Goal: Task Accomplishment & Management: Complete application form

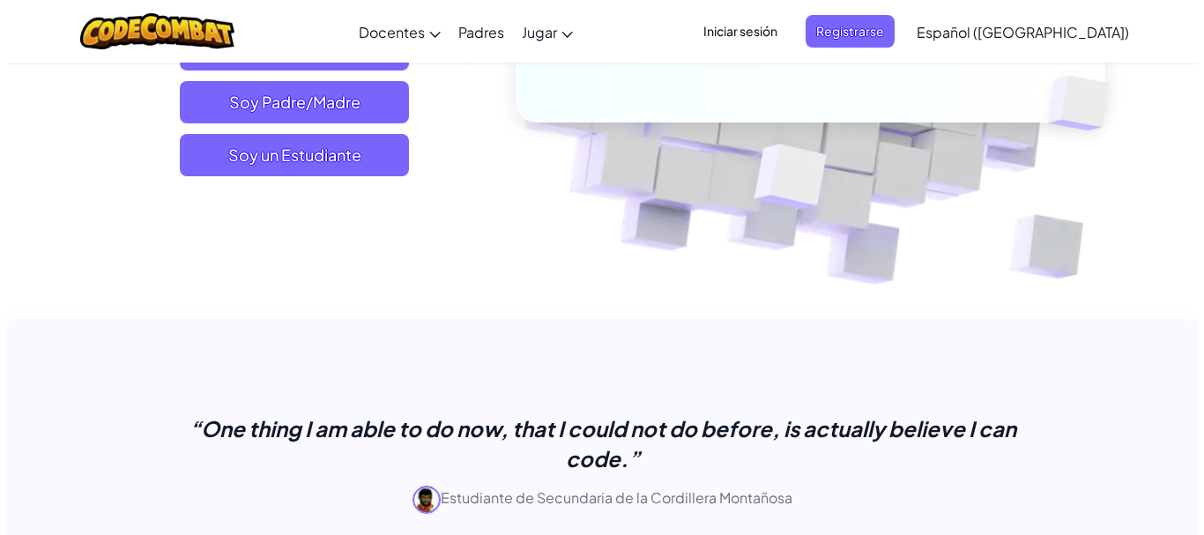
scroll to position [388, 0]
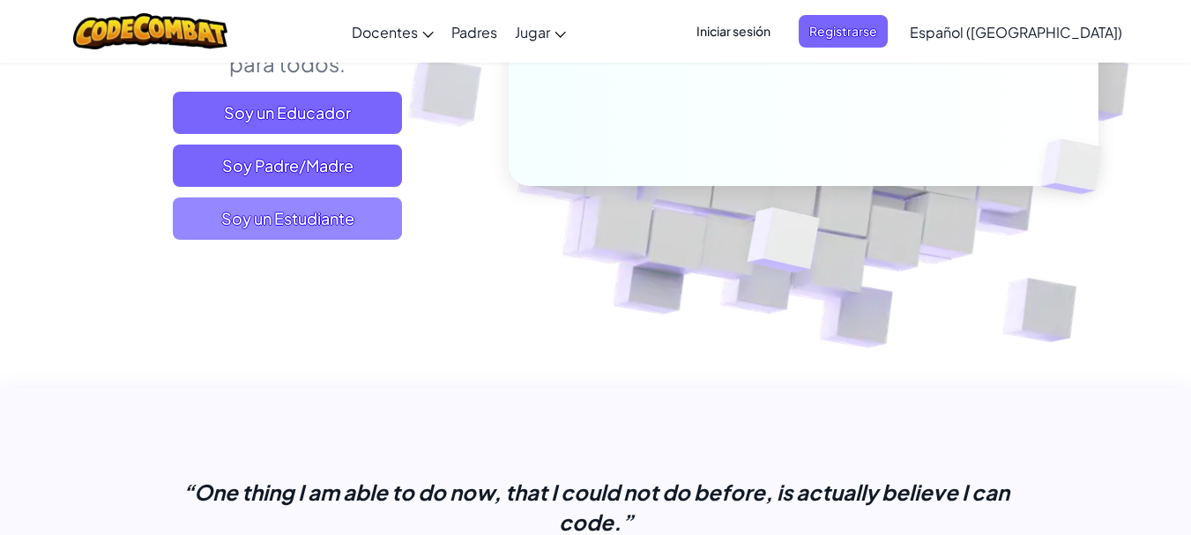
click at [369, 214] on span "Soy un Estudiante" at bounding box center [287, 218] width 229 height 42
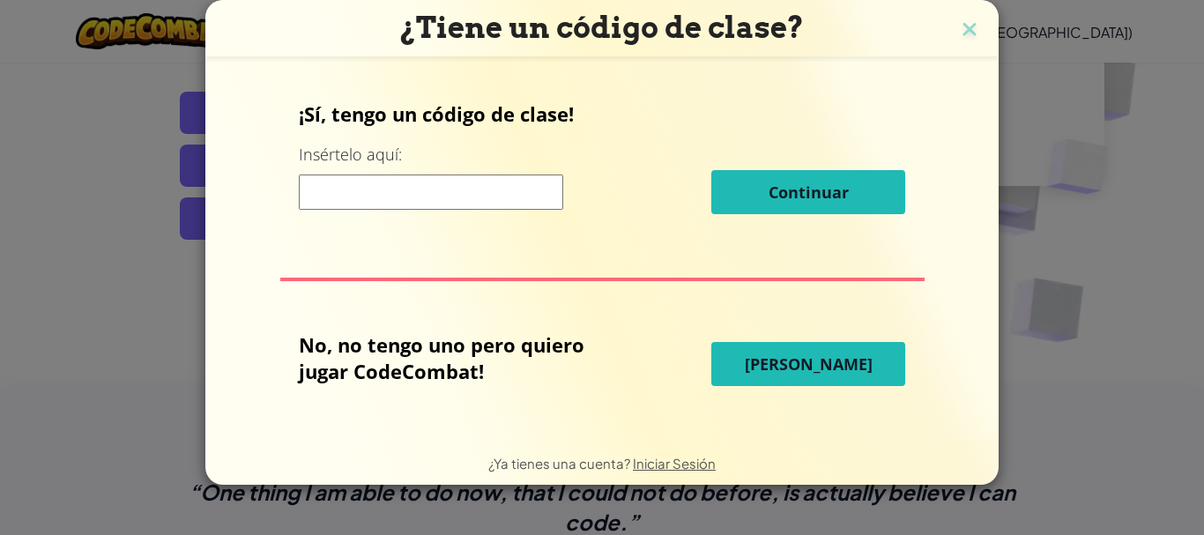
click at [369, 194] on input at bounding box center [431, 192] width 264 height 35
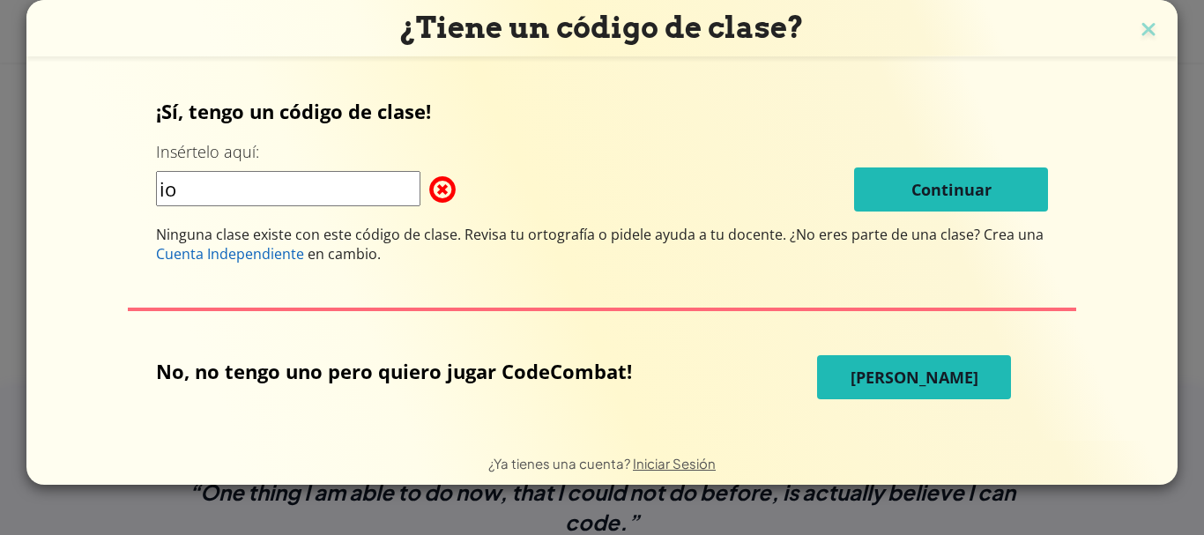
type input "i"
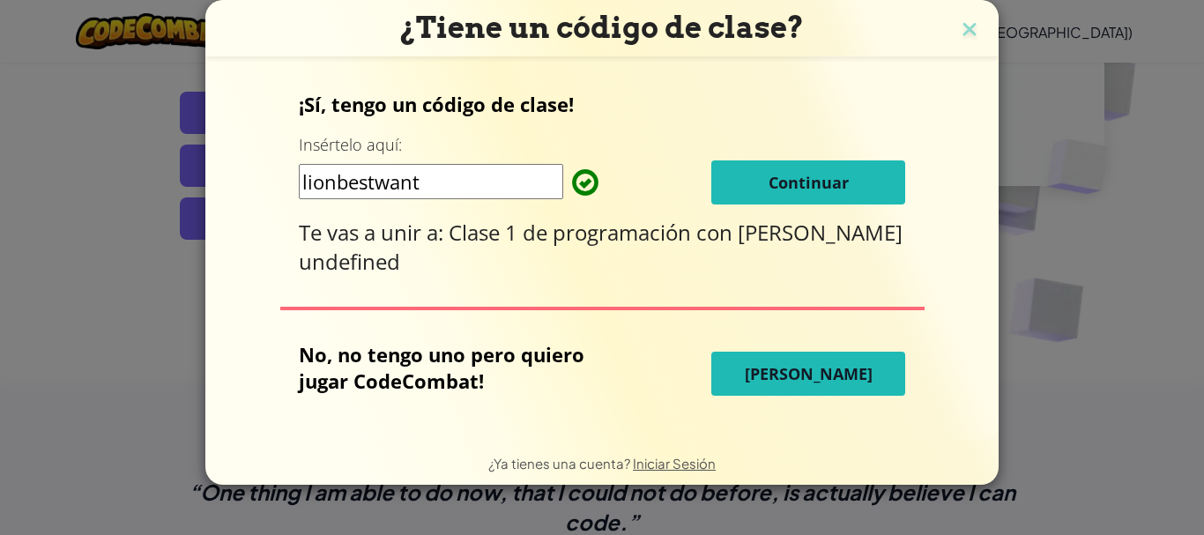
type input "lionbestwant"
click at [815, 173] on button "Continuar" at bounding box center [808, 182] width 194 height 44
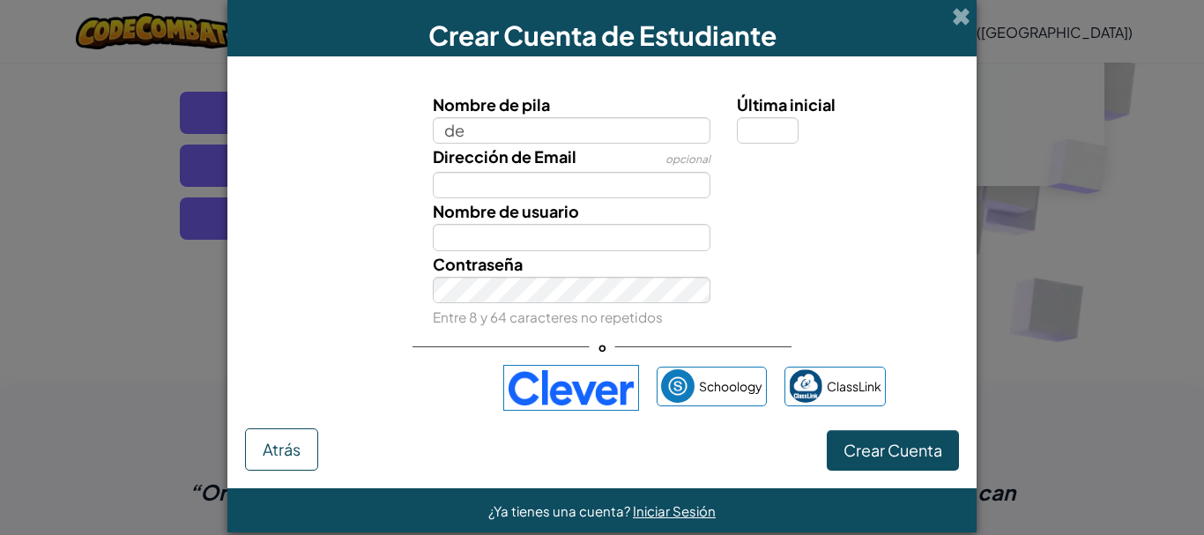
type input "d"
click at [475, 130] on input "ddddDEYMAR" at bounding box center [572, 130] width 279 height 26
click at [567, 130] on input "DEYMAR" at bounding box center [572, 130] width 279 height 26
click at [567, 130] on input "DEYMAR STIVEN EREA" at bounding box center [572, 130] width 279 height 26
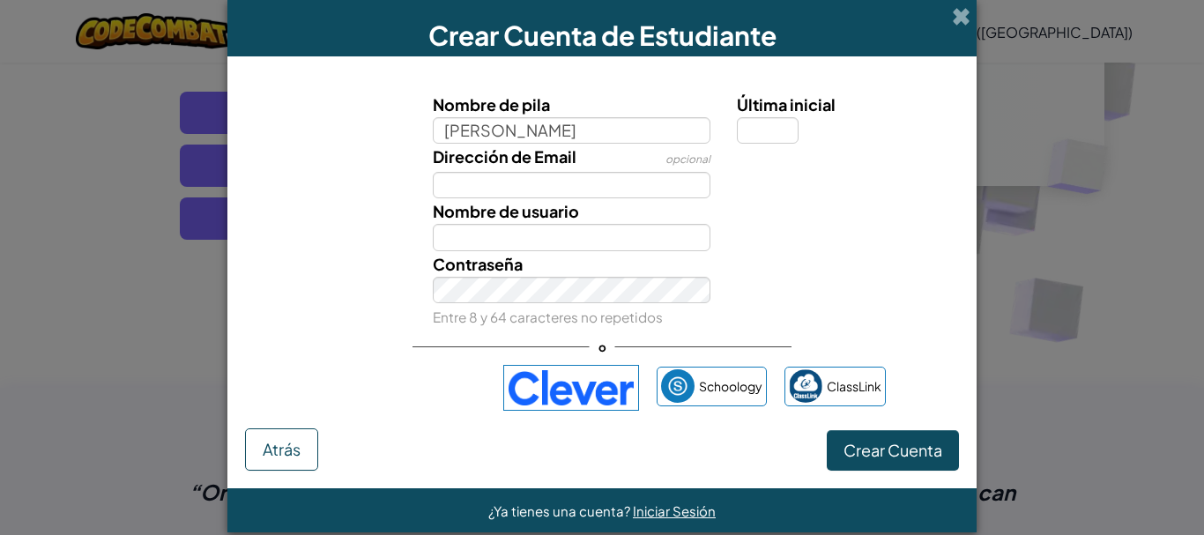
type input "DEYMAR STIVEN PEREA"
click at [779, 133] on input "Última inicial" at bounding box center [768, 130] width 62 height 26
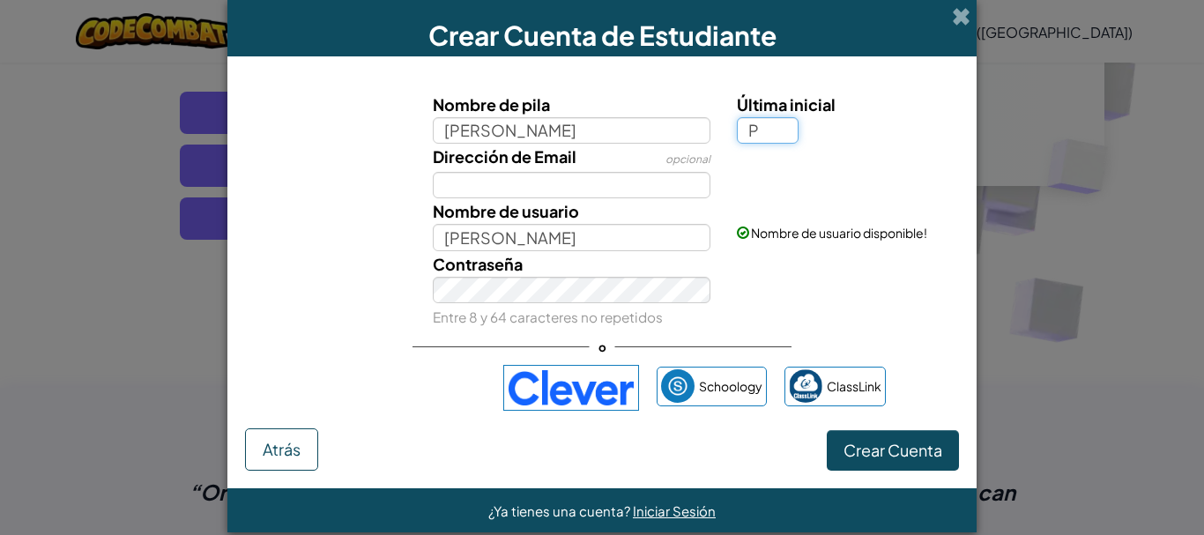
type input "P"
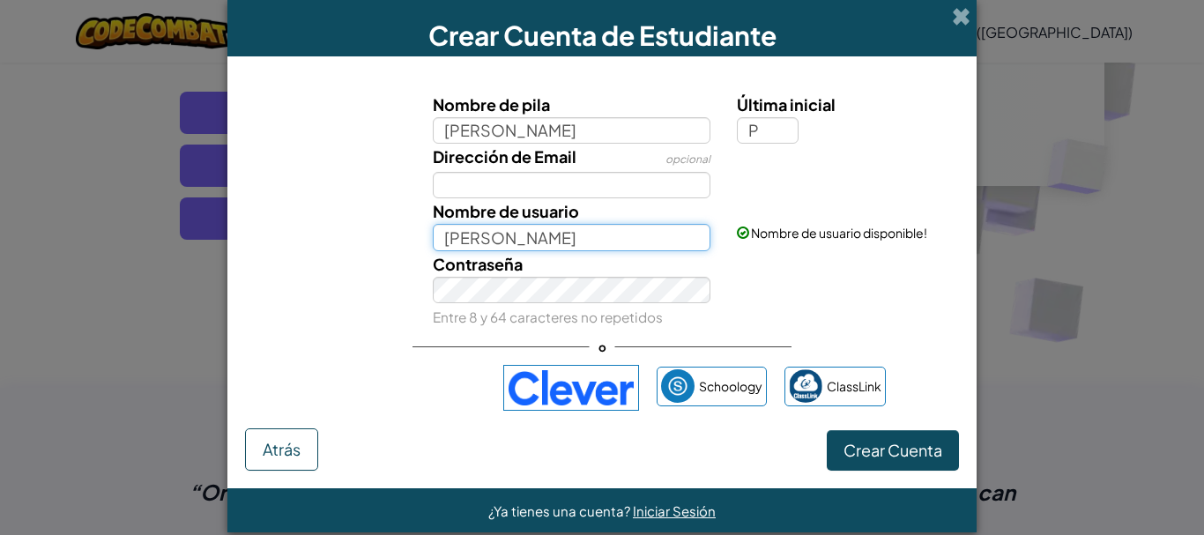
type input "[PERSON_NAME] PEREAP"
click at [627, 247] on input "[PERSON_NAME] PEREAP" at bounding box center [572, 237] width 279 height 26
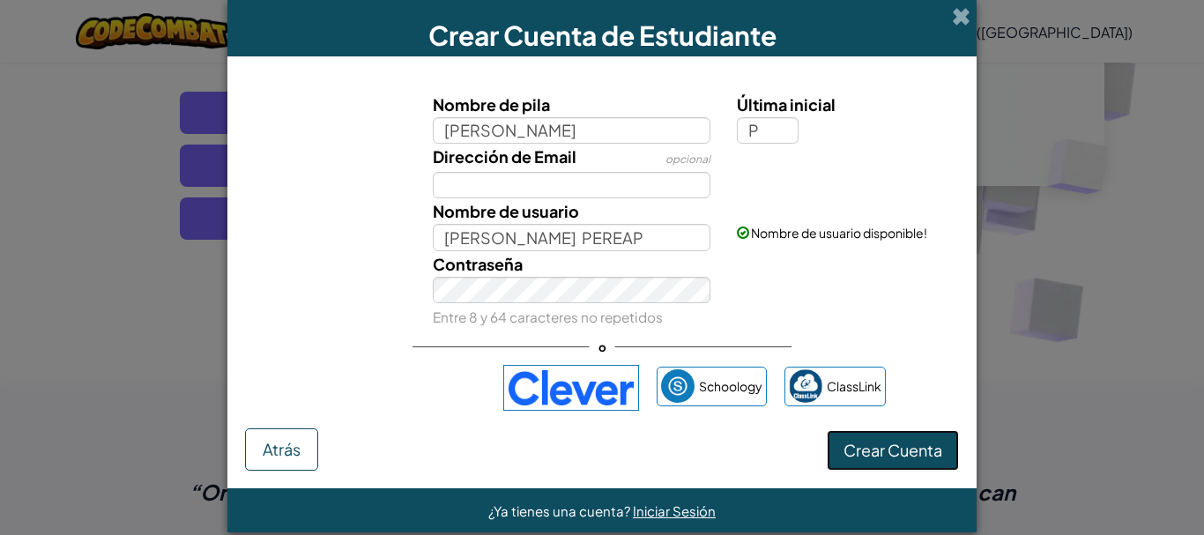
click at [855, 451] on span "Crear Cuenta" at bounding box center [893, 450] width 99 height 20
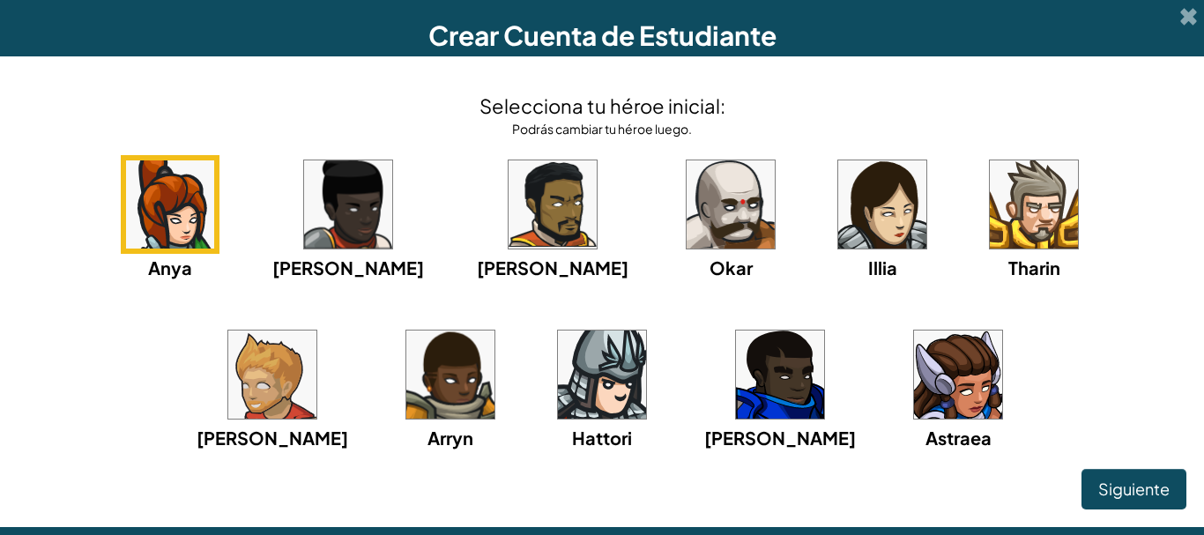
click at [509, 200] on img at bounding box center [553, 204] width 88 height 88
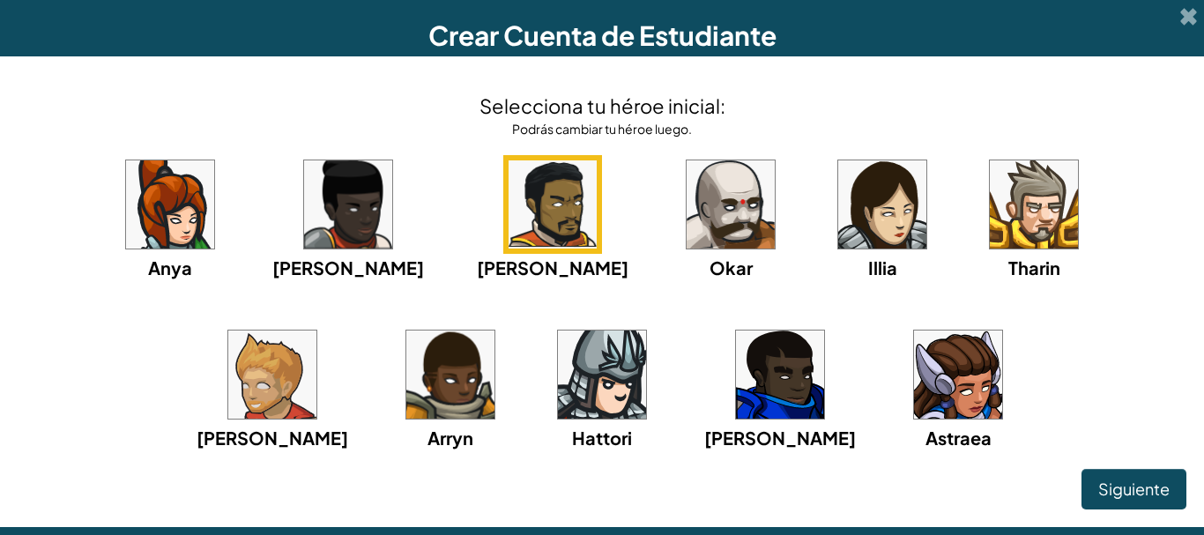
click at [509, 213] on img at bounding box center [553, 204] width 88 height 88
click at [558, 408] on img at bounding box center [602, 375] width 88 height 88
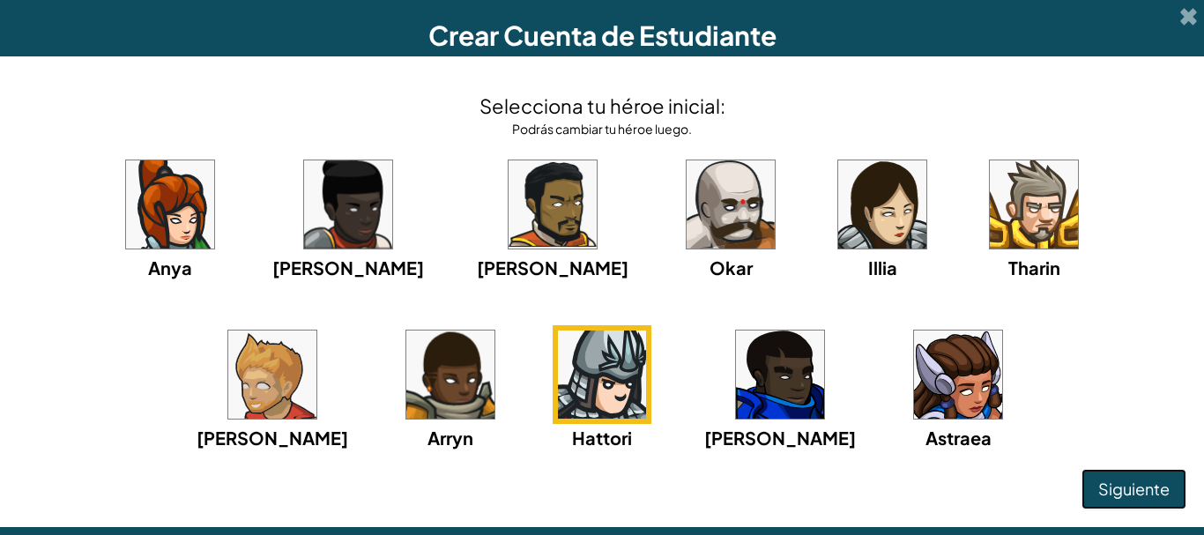
click at [1131, 493] on span "Siguiente" at bounding box center [1133, 489] width 71 height 20
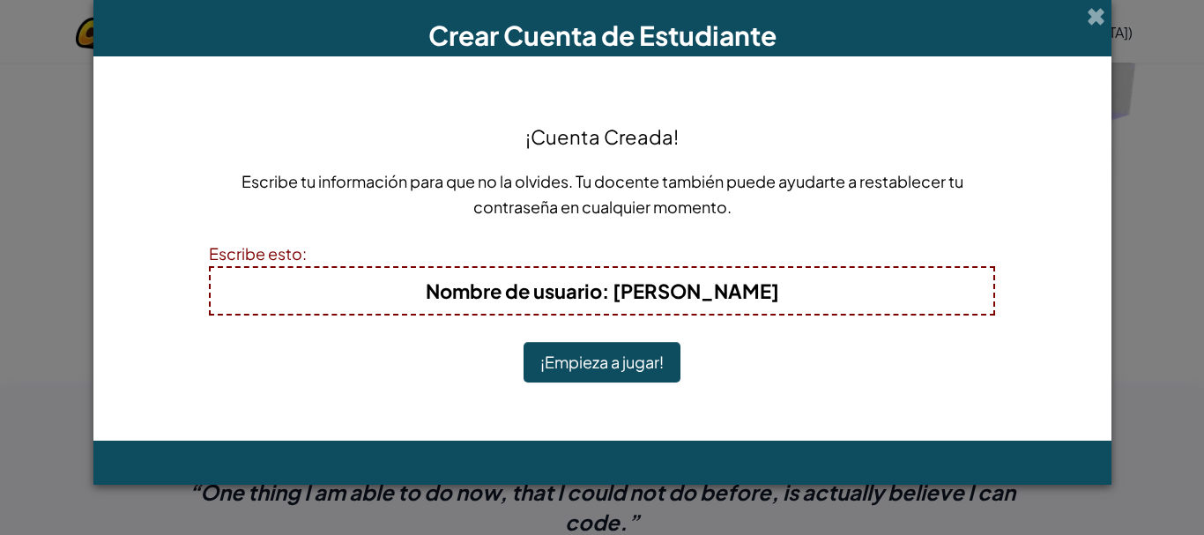
click at [762, 290] on b "Nombre de usuario : DEYMAR STIVEN PEREAP" at bounding box center [603, 291] width 354 height 25
click at [615, 354] on button "¡Empieza a jugar!" at bounding box center [602, 362] width 157 height 41
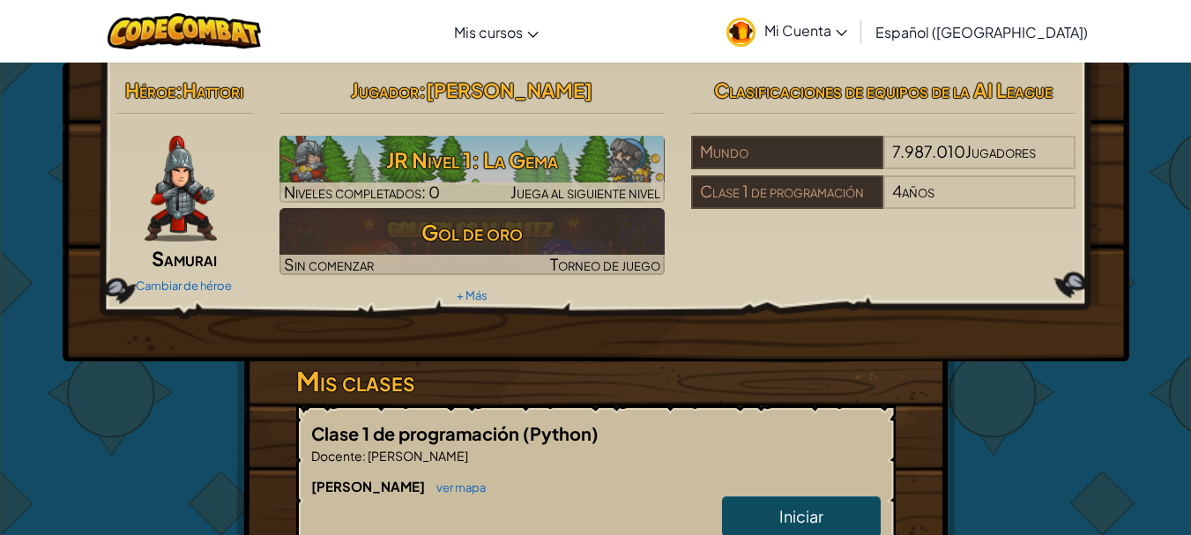
click at [964, 380] on div "Héroe : Hattori Samurai Cambiar de héroe Jugador : [PERSON_NAME] JR Nivel 1: La…" at bounding box center [595, 518] width 1031 height 911
click at [852, 512] on link "Iniciar" at bounding box center [801, 516] width 159 height 41
select select "es-419"
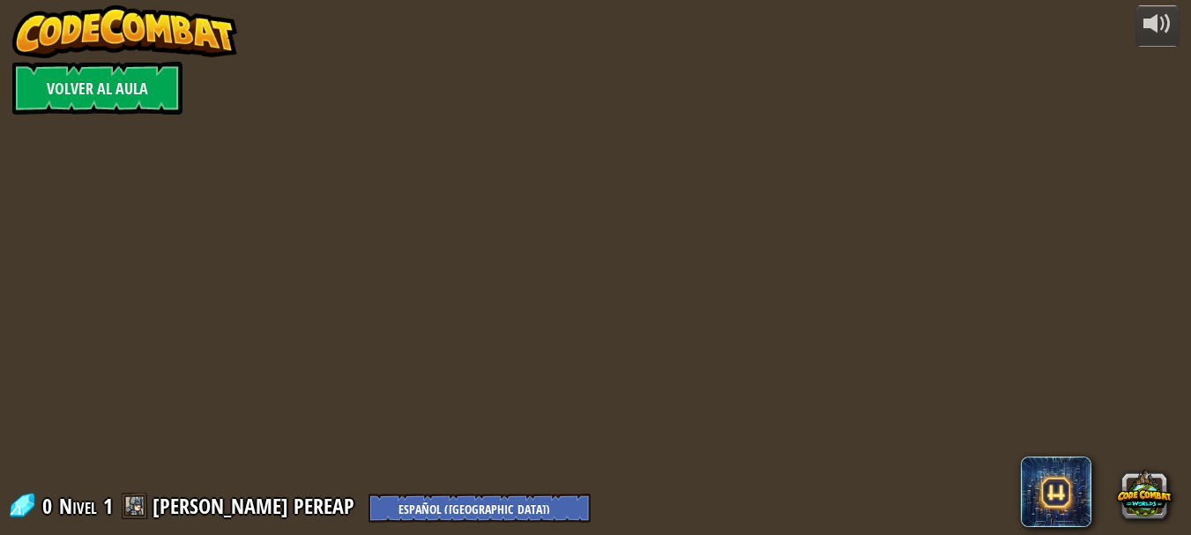
select select "es-419"
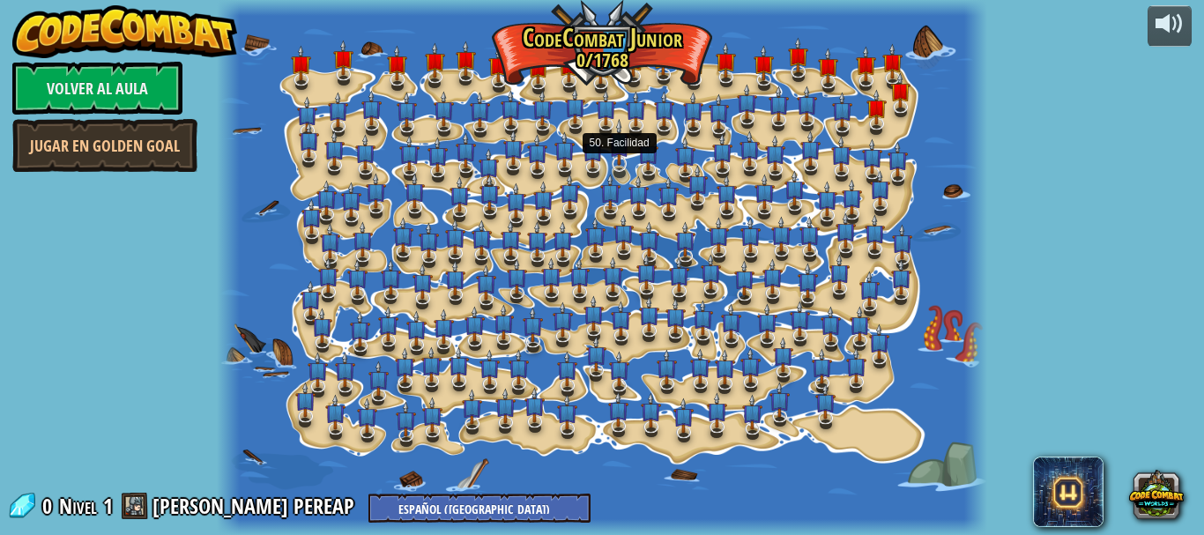
select select "es-419"
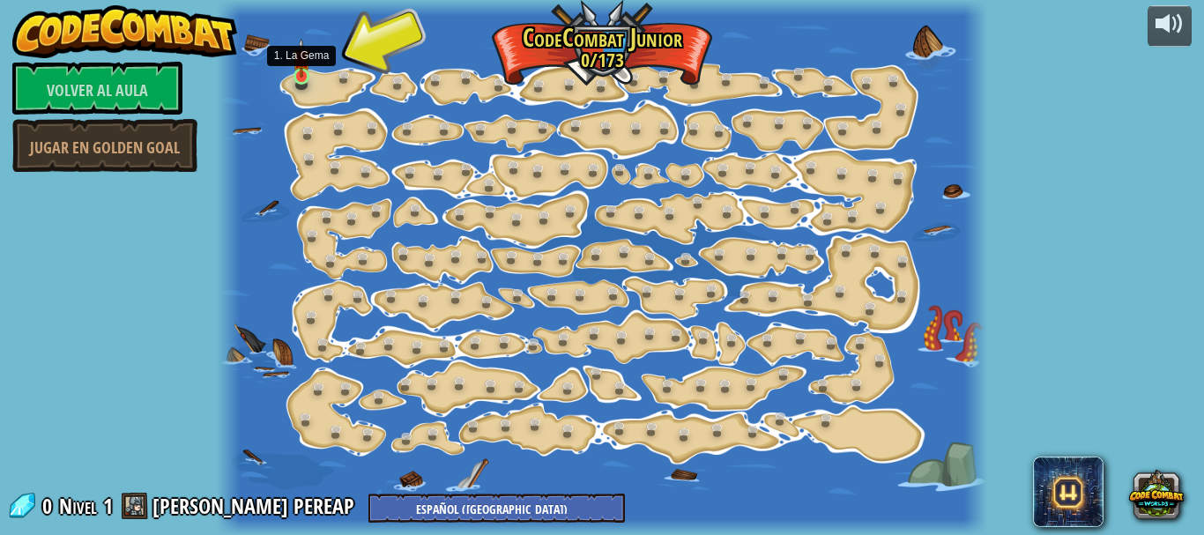
click at [301, 71] on img at bounding box center [302, 58] width 18 height 40
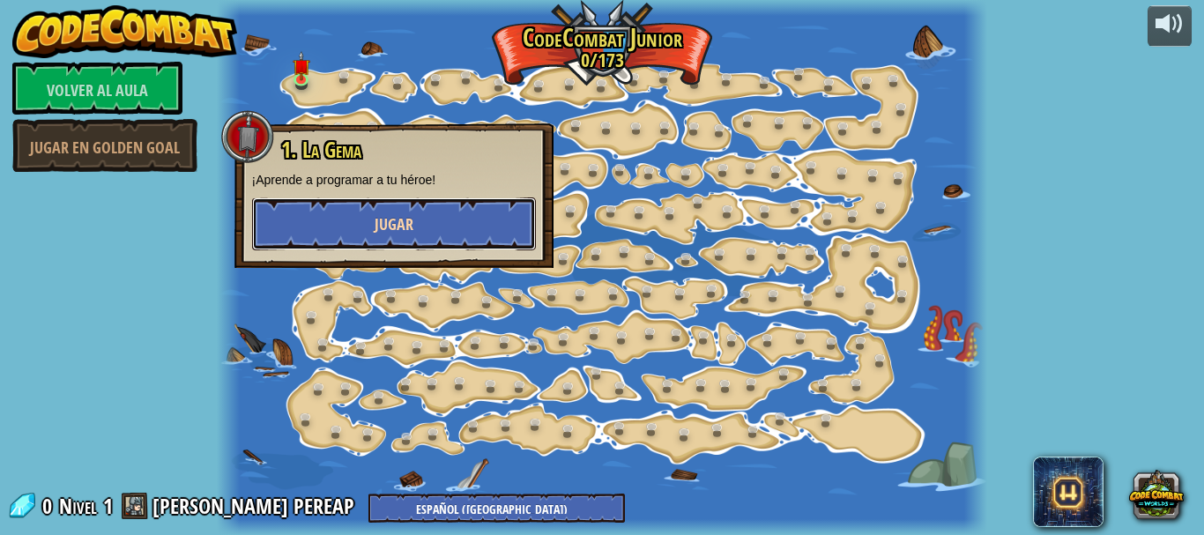
click at [443, 226] on button "Jugar" at bounding box center [394, 223] width 284 height 53
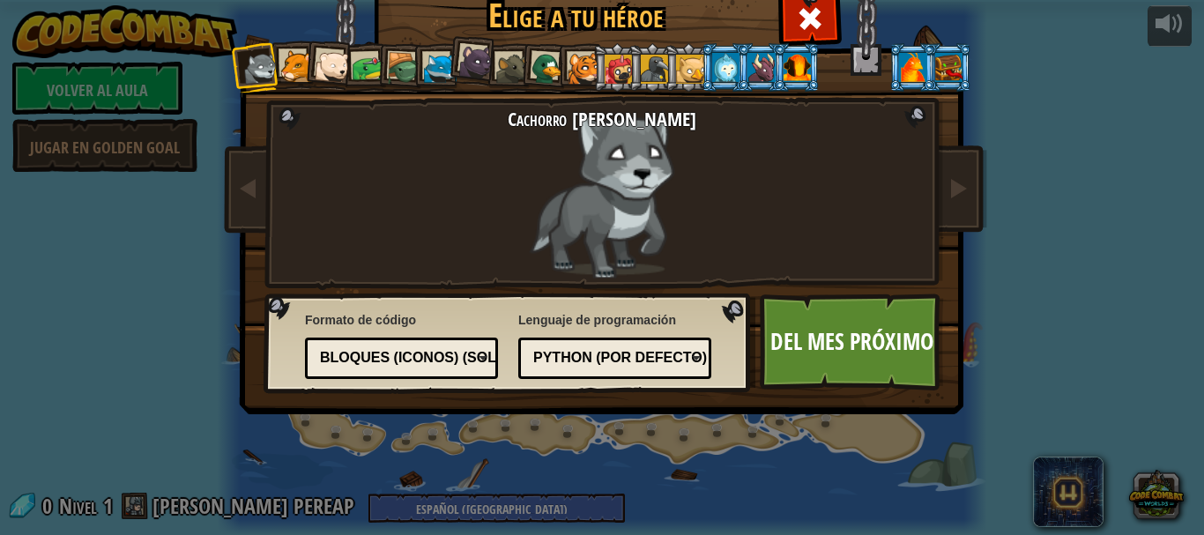
click at [785, 65] on div at bounding box center [797, 67] width 27 height 28
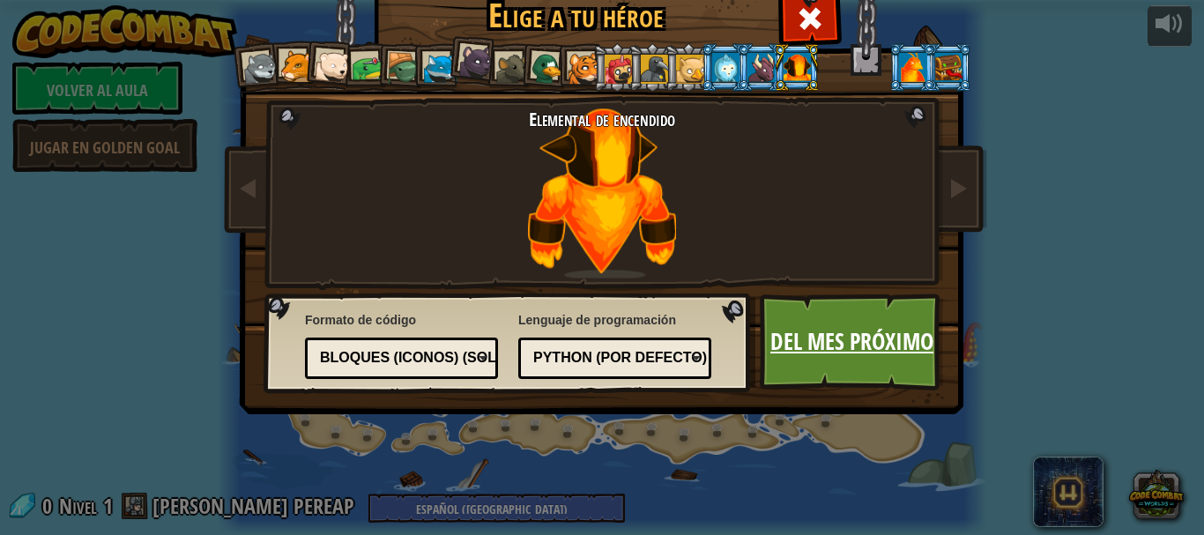
click at [893, 327] on font "Del mes próximo" at bounding box center [852, 341] width 163 height 32
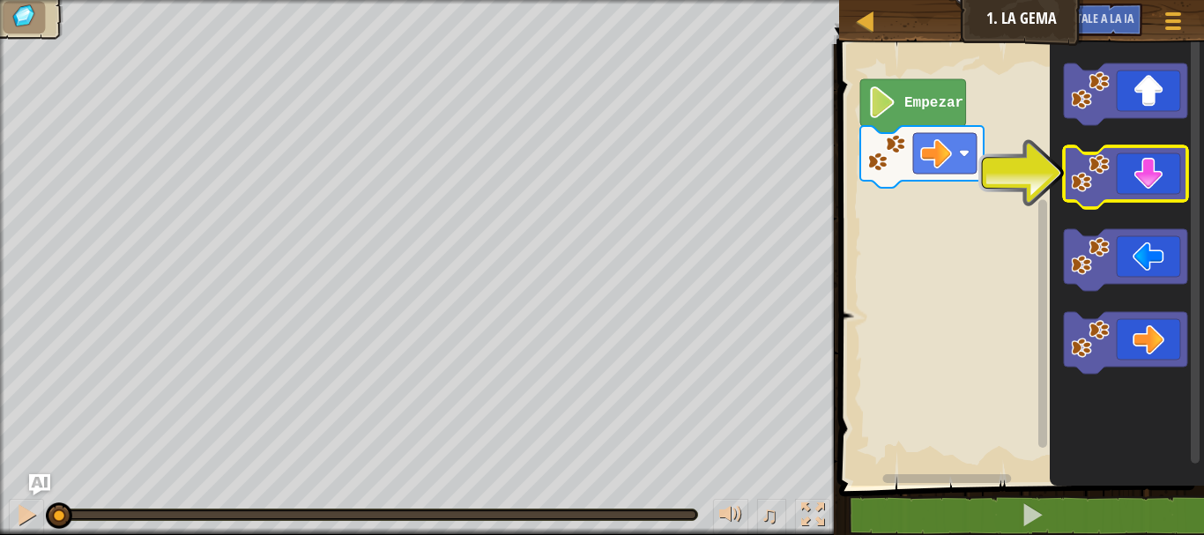
click at [1145, 176] on icon "Espacio de trabajo de Blockly" at bounding box center [1125, 177] width 123 height 62
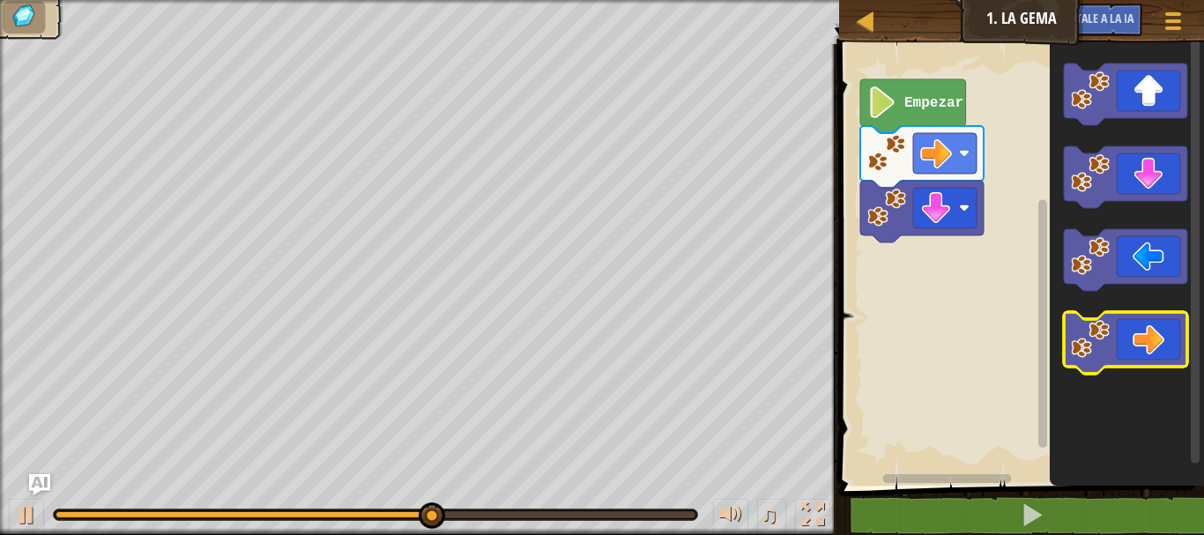
click at [1154, 315] on icon "Espacio de trabajo de Blockly" at bounding box center [1125, 343] width 123 height 62
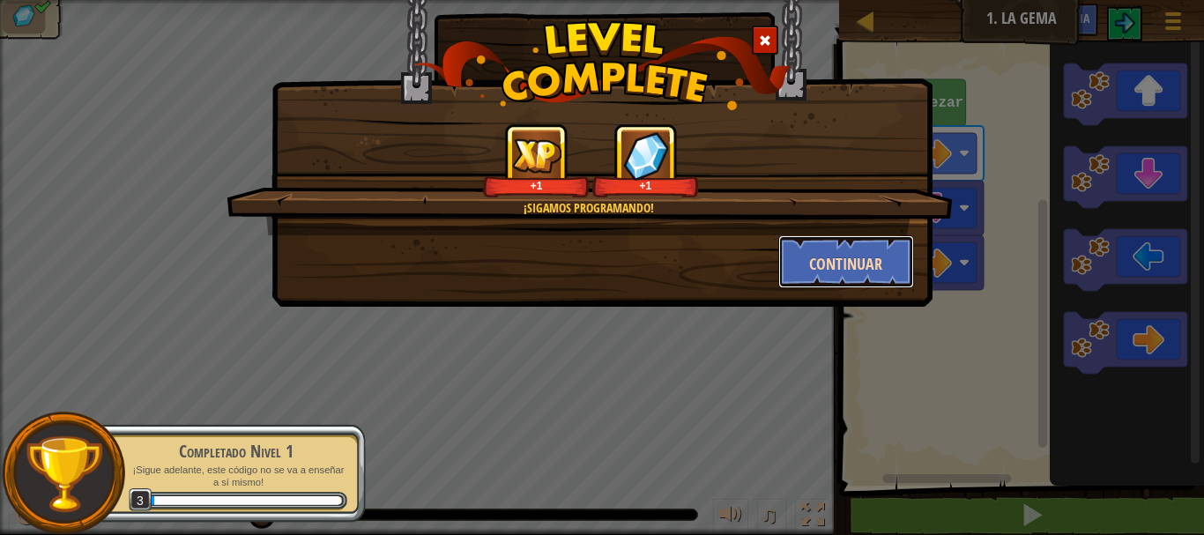
click at [864, 273] on font "Continuar" at bounding box center [845, 264] width 73 height 22
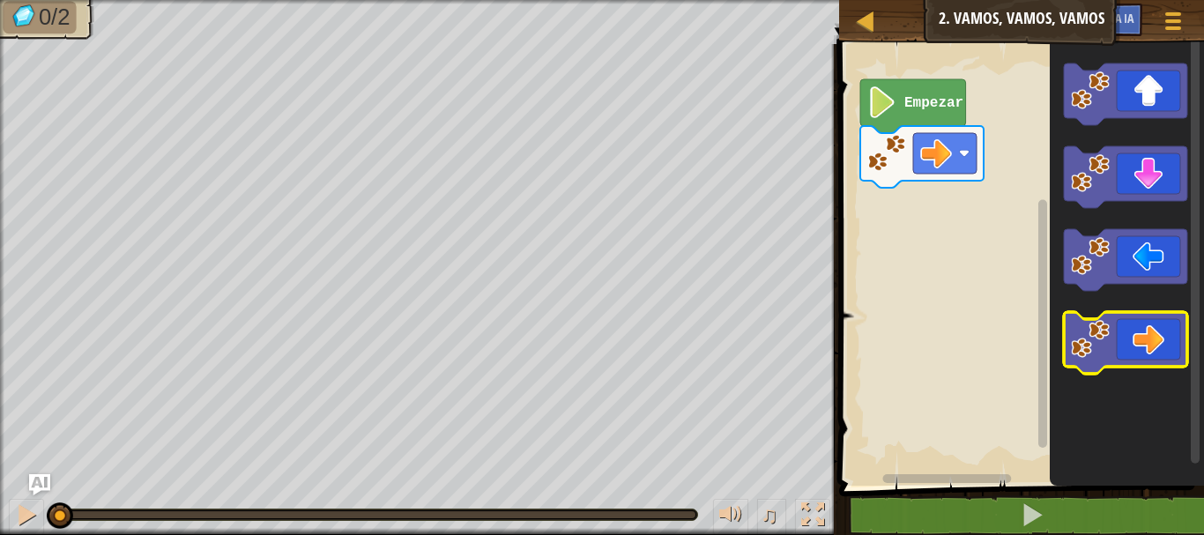
click at [1137, 320] on icon "Espacio de trabajo de Blockly" at bounding box center [1125, 343] width 123 height 62
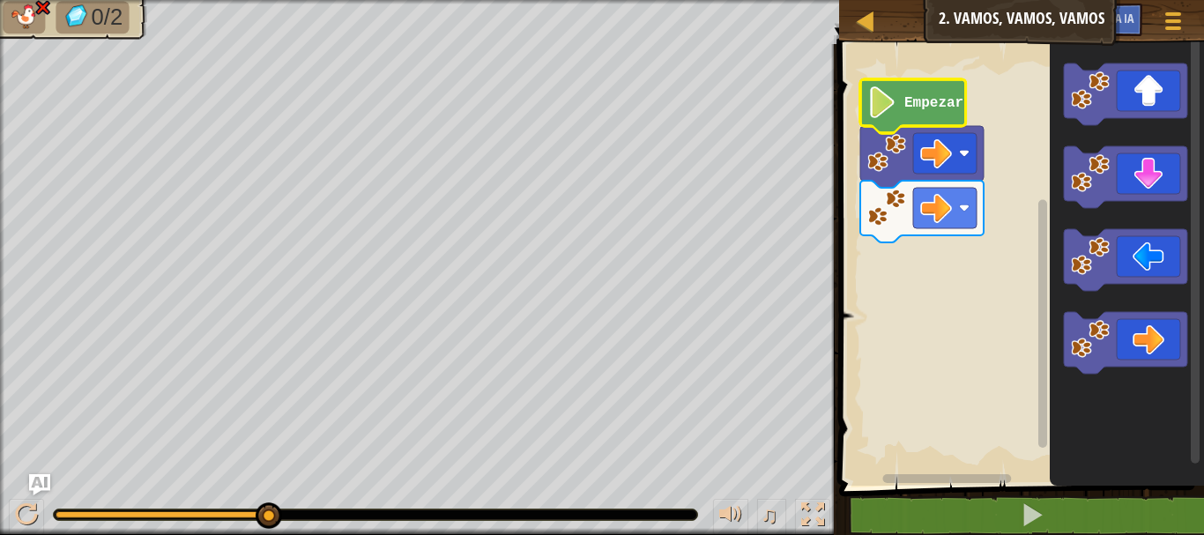
click at [926, 116] on icon "Espacio de trabajo de Blockly" at bounding box center [913, 106] width 106 height 54
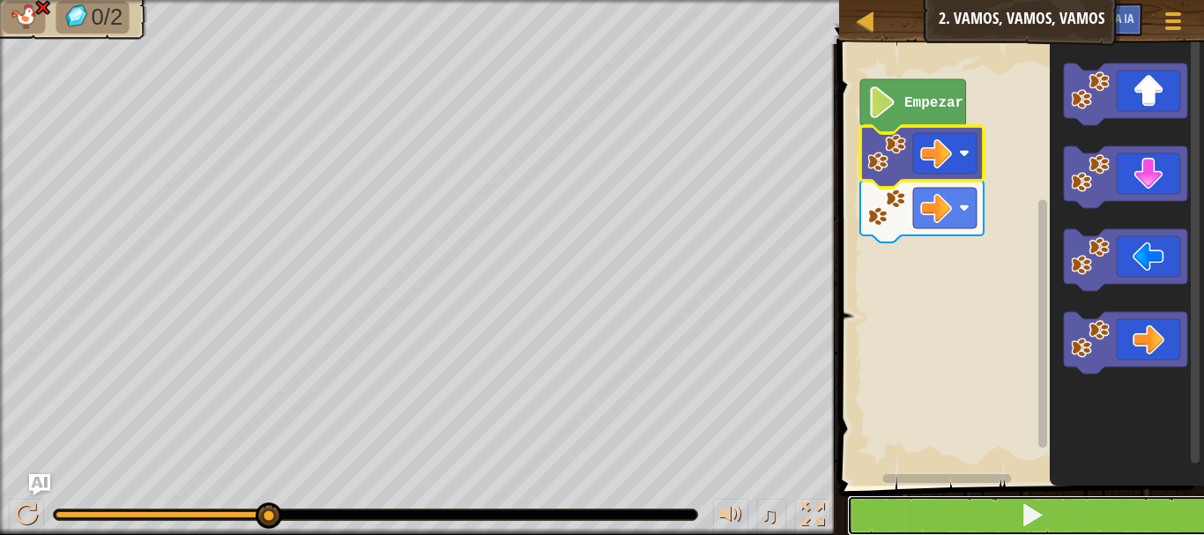
click at [1047, 509] on button at bounding box center [1032, 515] width 370 height 41
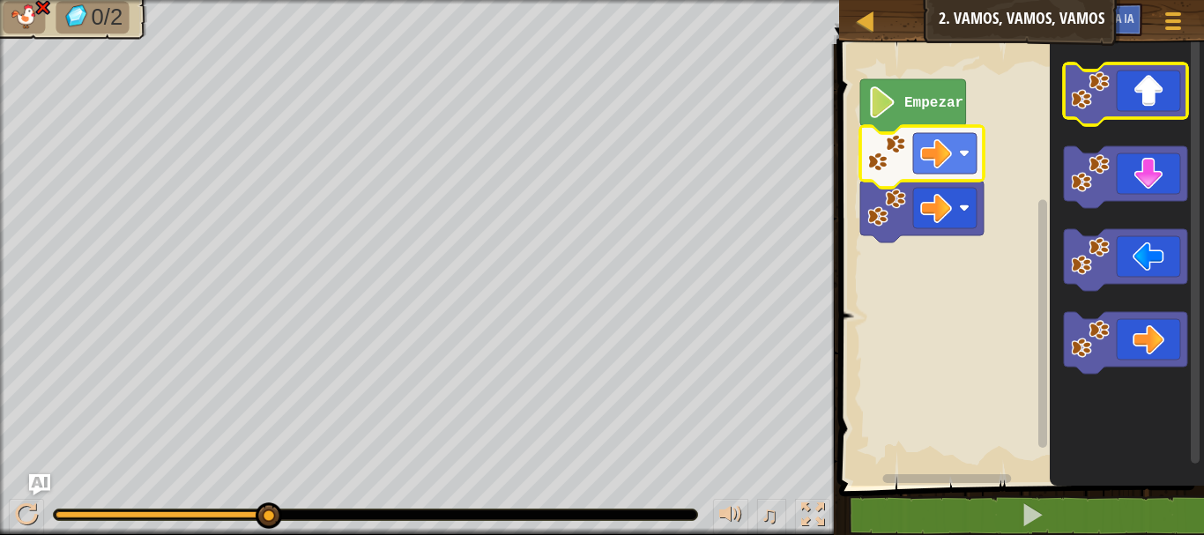
click at [1175, 90] on icon "Espacio de trabajo de Blockly" at bounding box center [1125, 94] width 123 height 62
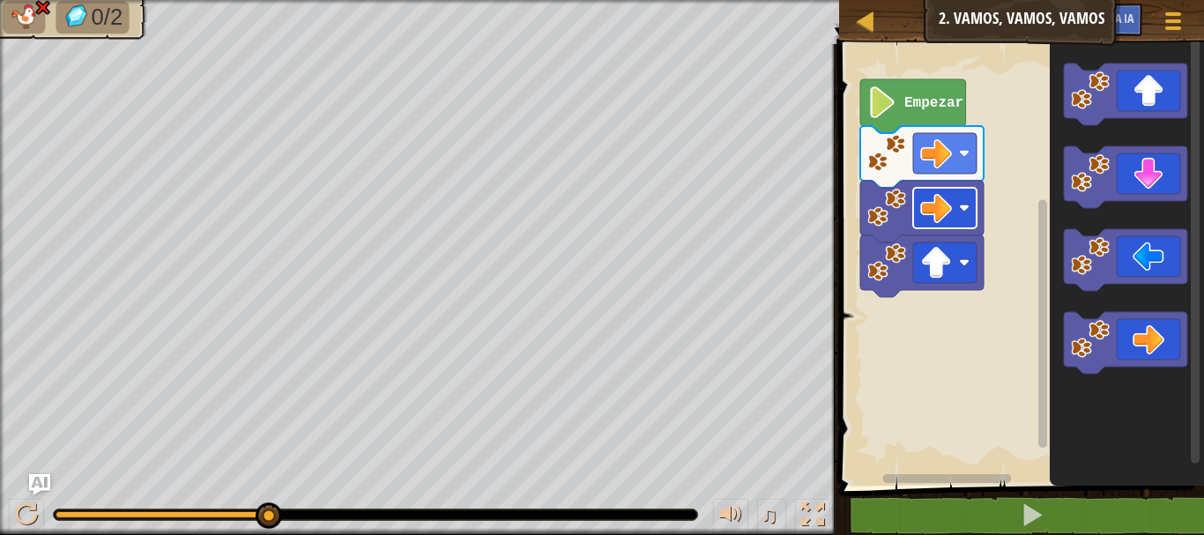
click at [960, 205] on image "Espacio de trabajo de Blockly" at bounding box center [964, 208] width 11 height 11
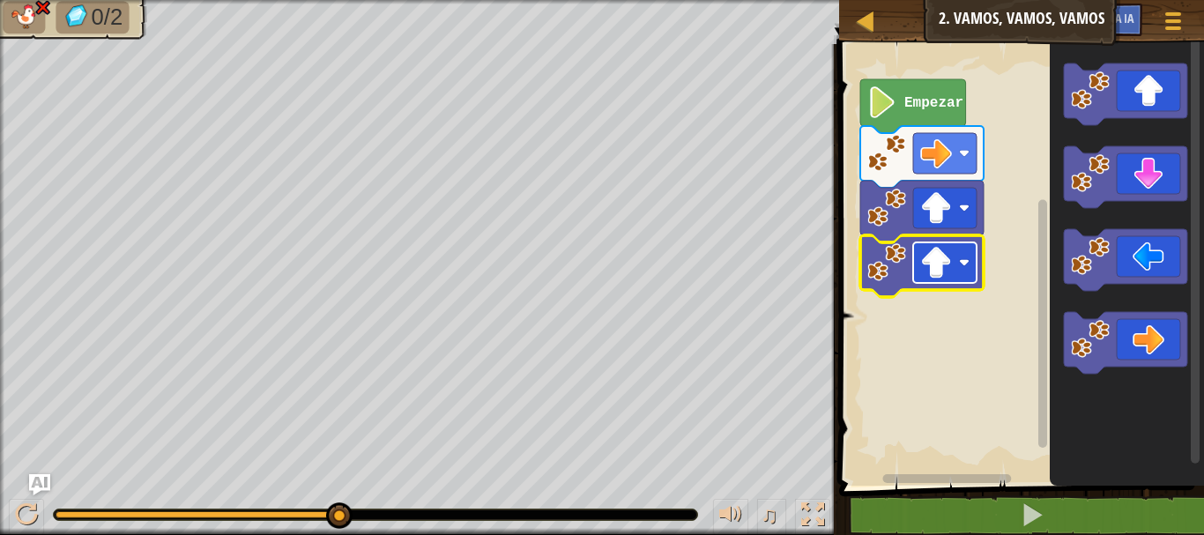
click at [955, 247] on rect "Espacio de trabajo de Blockly" at bounding box center [944, 262] width 63 height 41
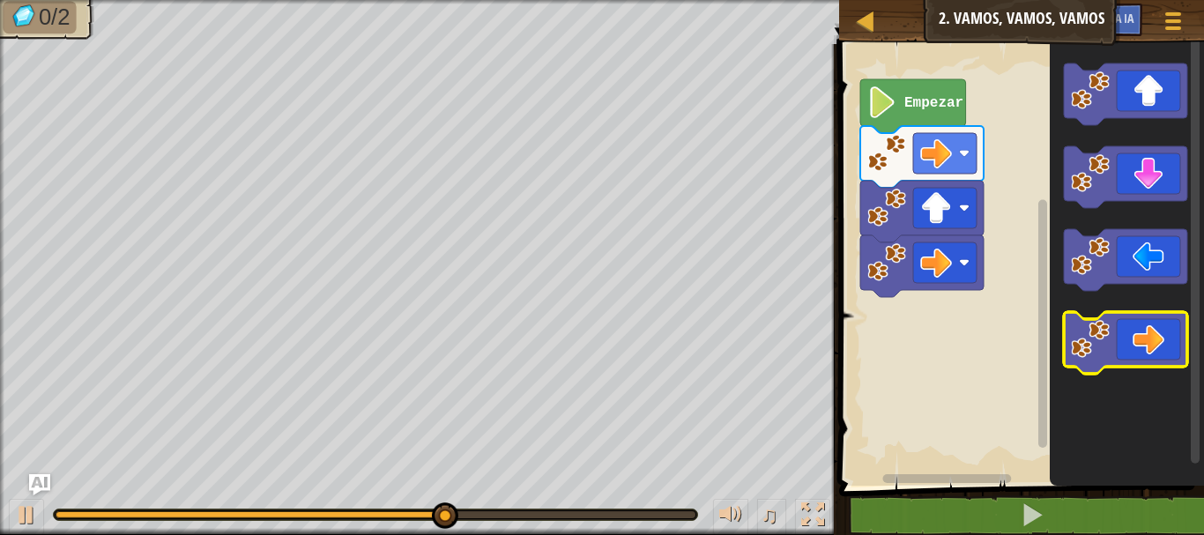
click at [1128, 338] on icon "Espacio de trabajo de Blockly" at bounding box center [1125, 343] width 123 height 62
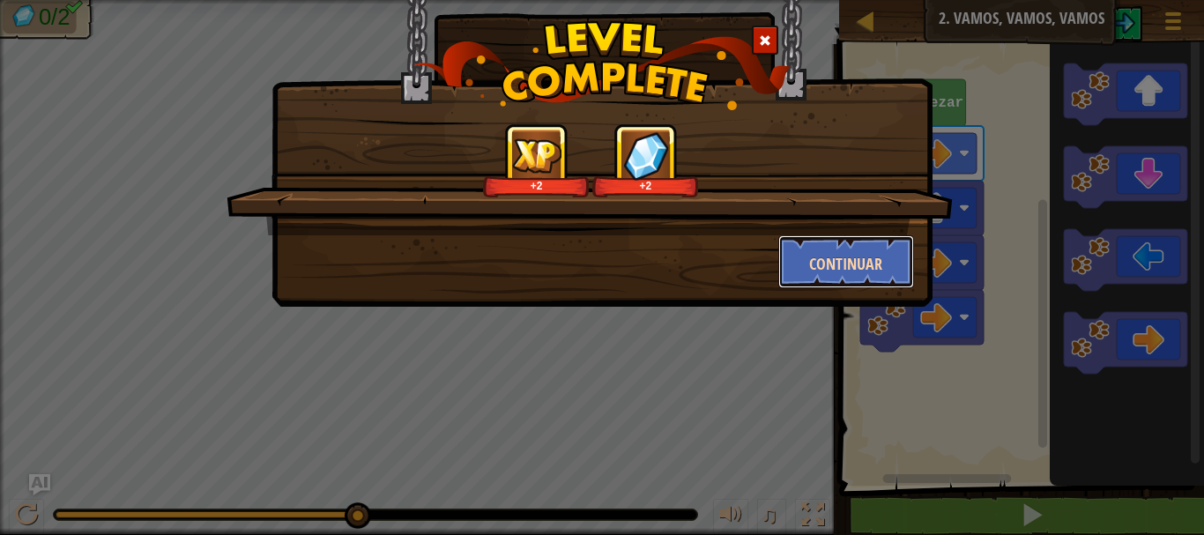
click at [879, 258] on font "Continuar" at bounding box center [845, 264] width 73 height 22
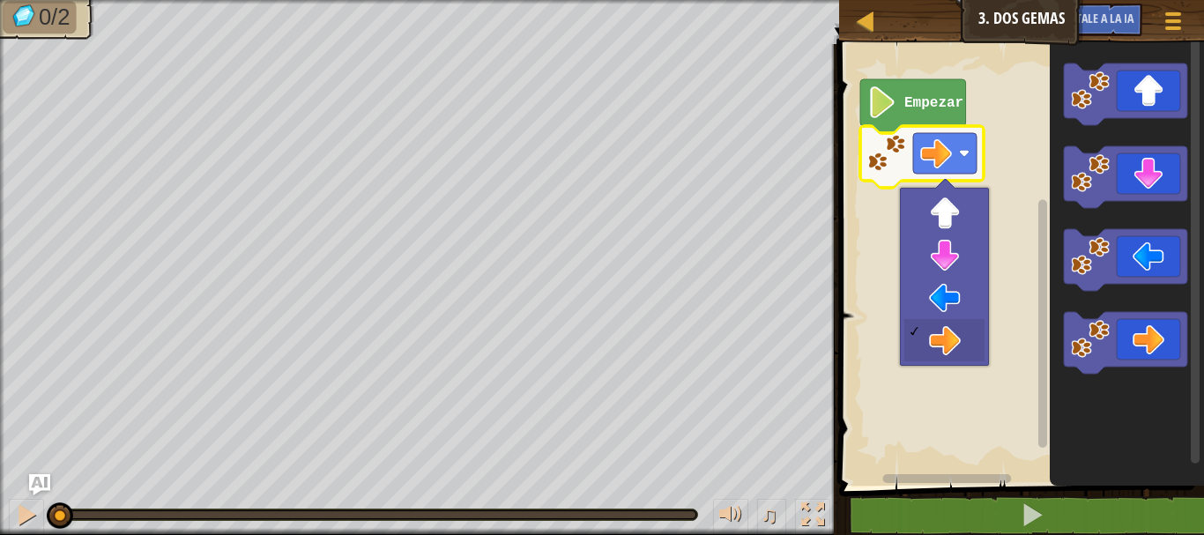
click at [948, 189] on div at bounding box center [945, 188] width 20 height 20
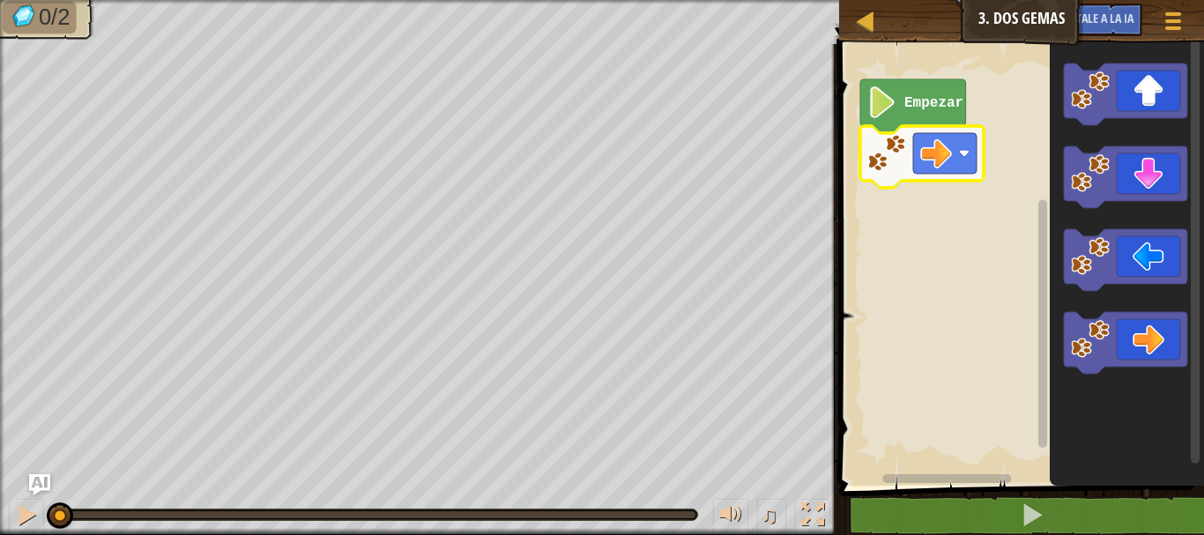
click at [945, 331] on rect "Espacio de trabajo de Blockly" at bounding box center [1019, 260] width 370 height 450
click at [932, 104] on text "Empezar" at bounding box center [934, 103] width 59 height 16
click at [940, 146] on image "Espacio de trabajo de Blockly" at bounding box center [936, 154] width 32 height 32
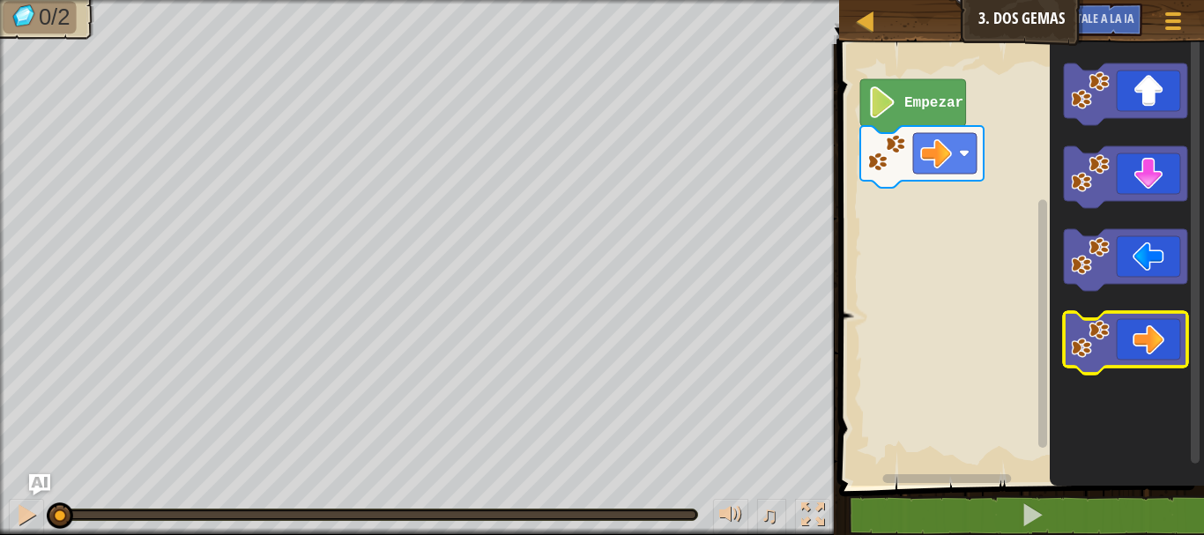
click at [1158, 354] on icon "Espacio de trabajo de Blockly" at bounding box center [1125, 343] width 123 height 62
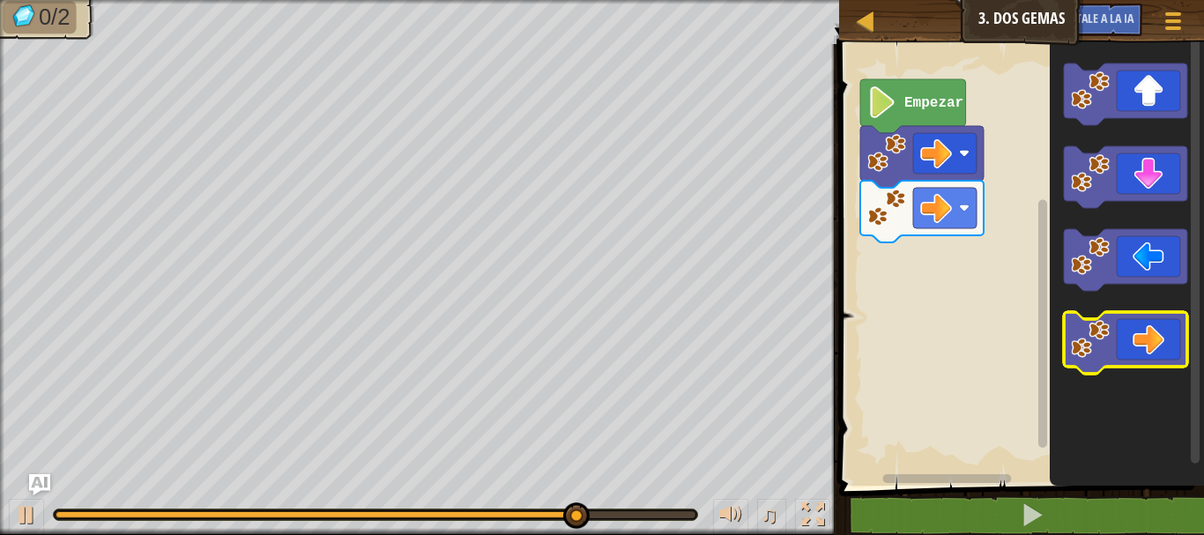
click at [1143, 339] on icon "Espacio de trabajo de Blockly" at bounding box center [1125, 343] width 123 height 62
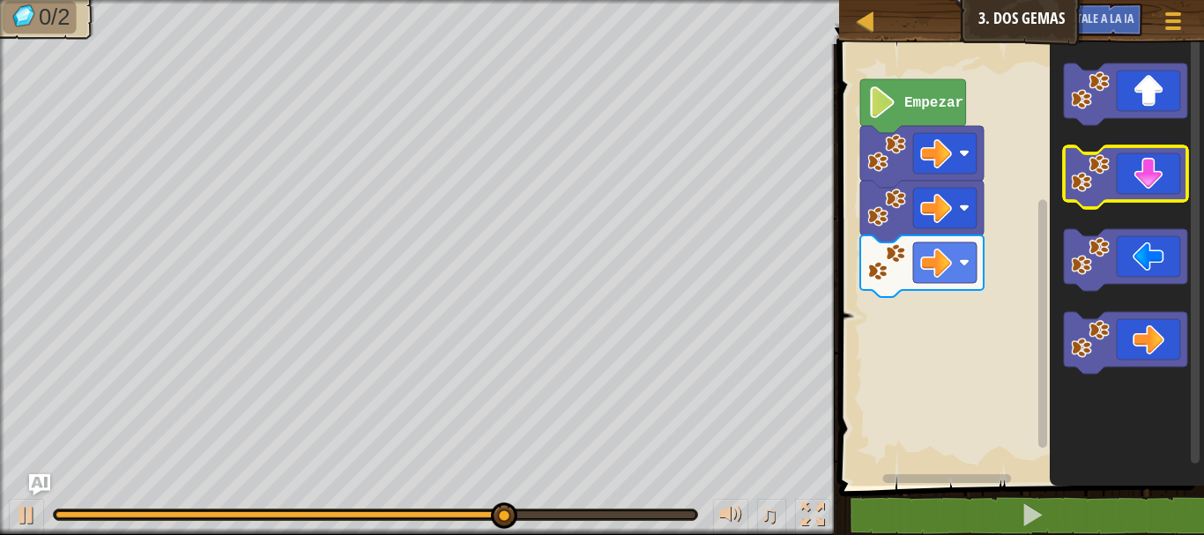
click at [1155, 166] on icon "Espacio de trabajo de Blockly" at bounding box center [1125, 177] width 123 height 62
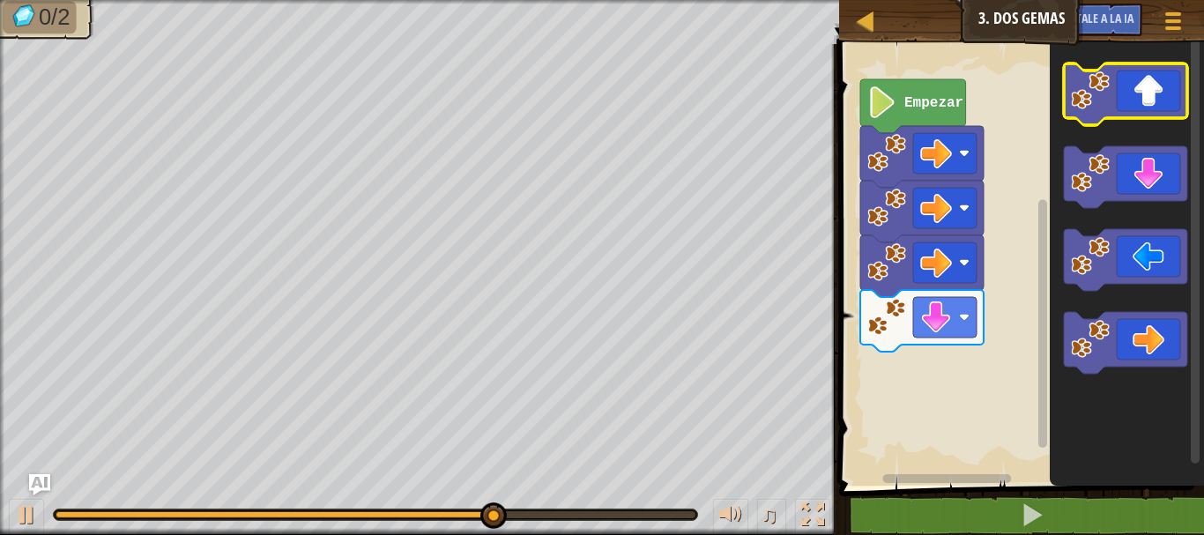
click at [1143, 81] on icon "Espacio de trabajo de Blockly" at bounding box center [1125, 94] width 123 height 62
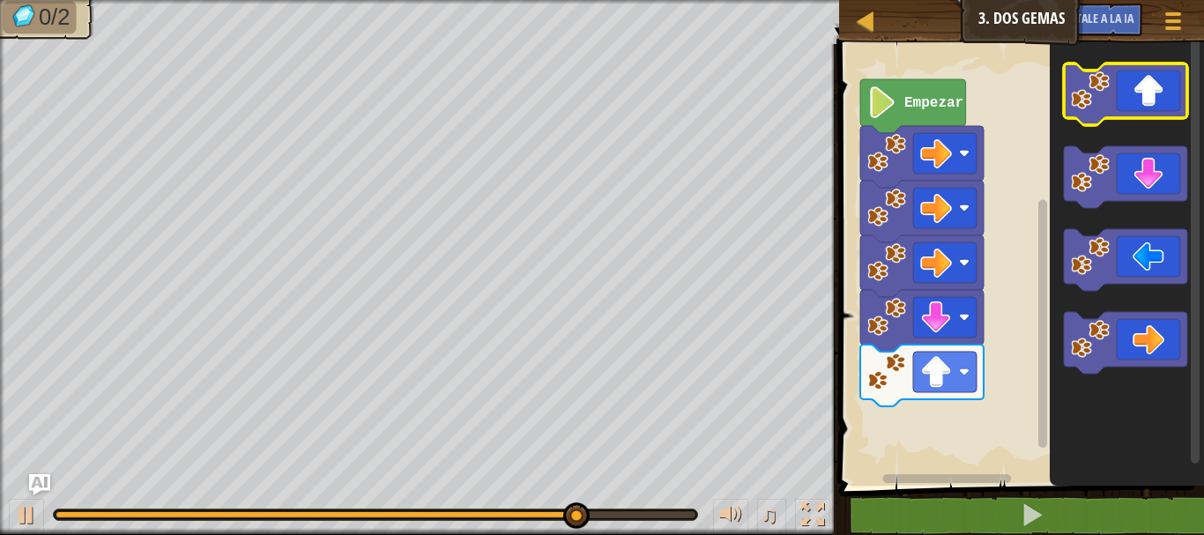
click at [1143, 81] on icon "Espacio de trabajo de Blockly" at bounding box center [1125, 94] width 123 height 62
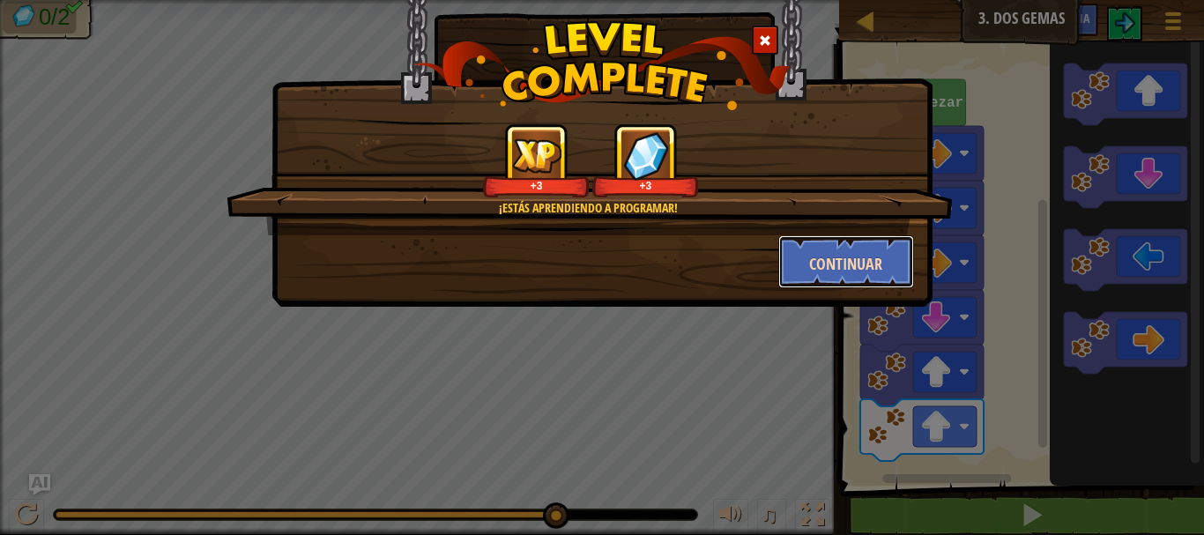
click at [892, 254] on button "Continuar" at bounding box center [846, 261] width 137 height 53
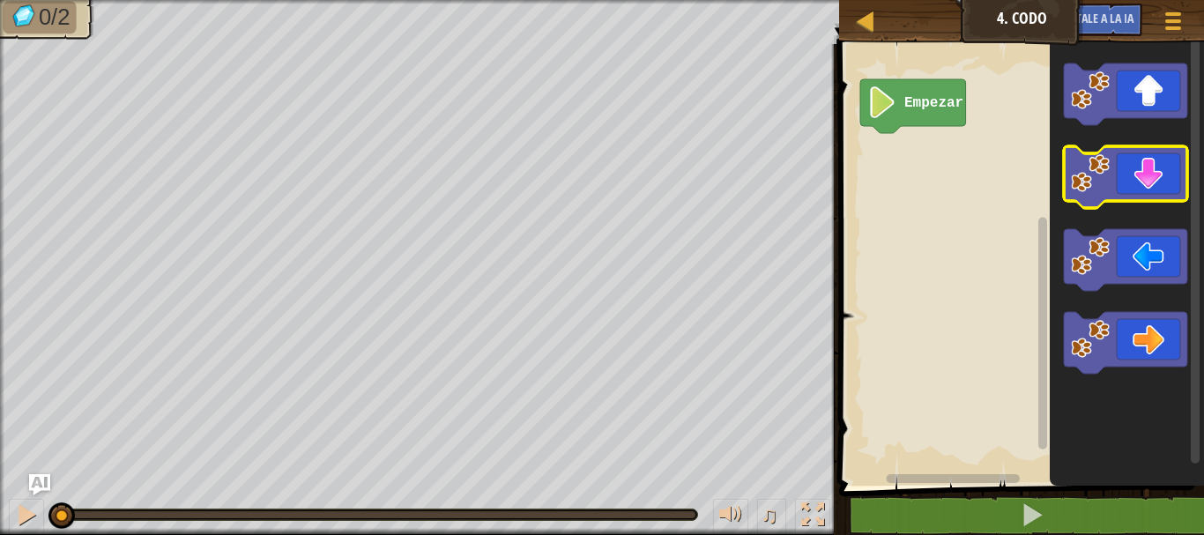
click at [1140, 166] on icon "Espacio de trabajo de Blockly" at bounding box center [1125, 177] width 123 height 62
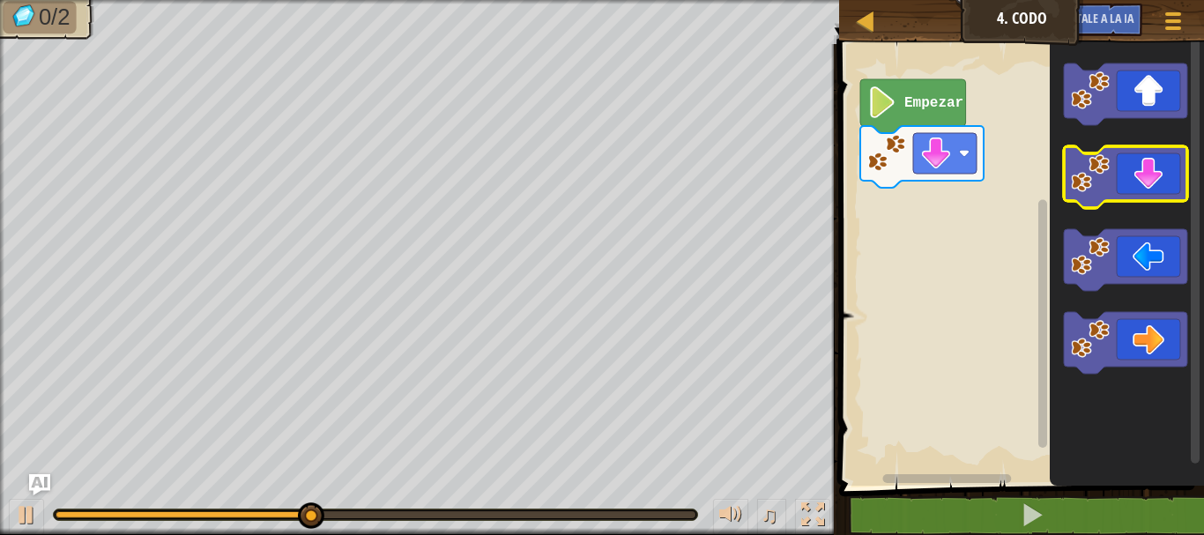
click at [1140, 166] on icon "Espacio de trabajo de Blockly" at bounding box center [1125, 177] width 123 height 62
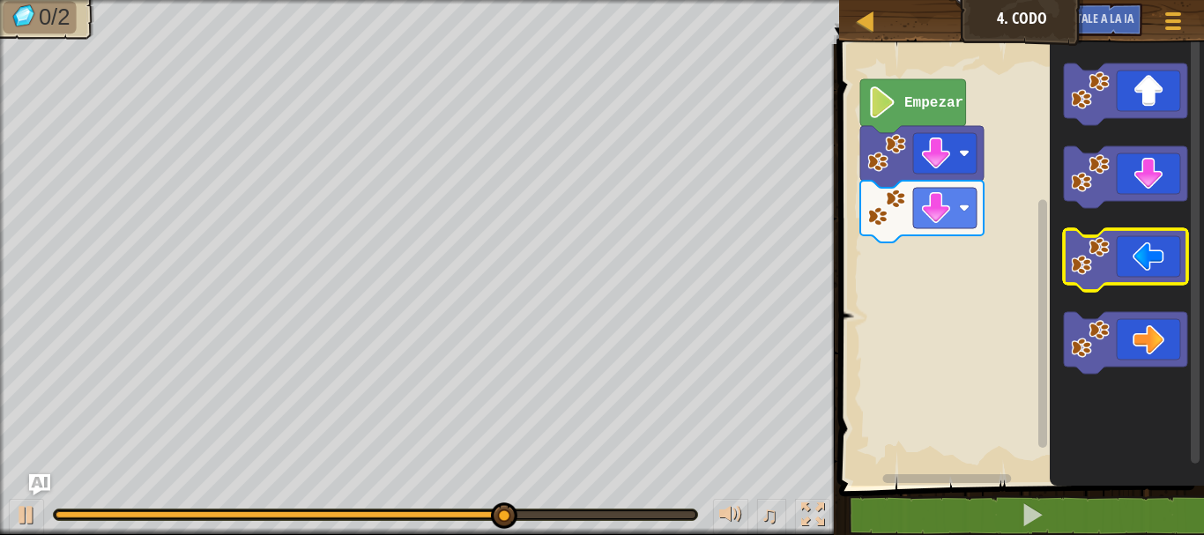
click at [1144, 253] on icon "Espacio de trabajo de Blockly" at bounding box center [1125, 260] width 123 height 62
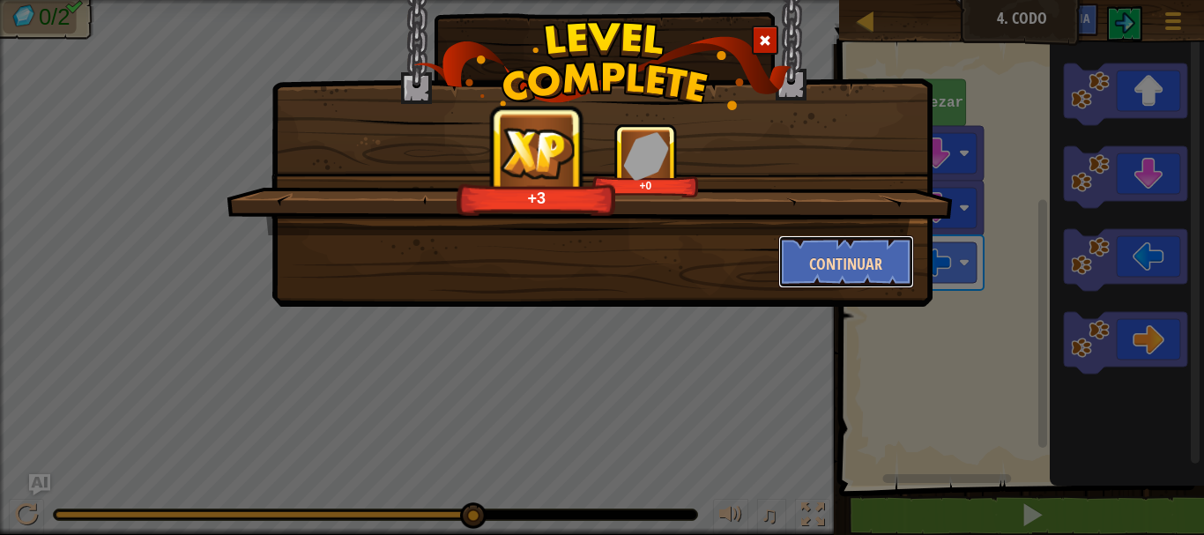
click at [893, 273] on button "Continuar" at bounding box center [846, 261] width 137 height 53
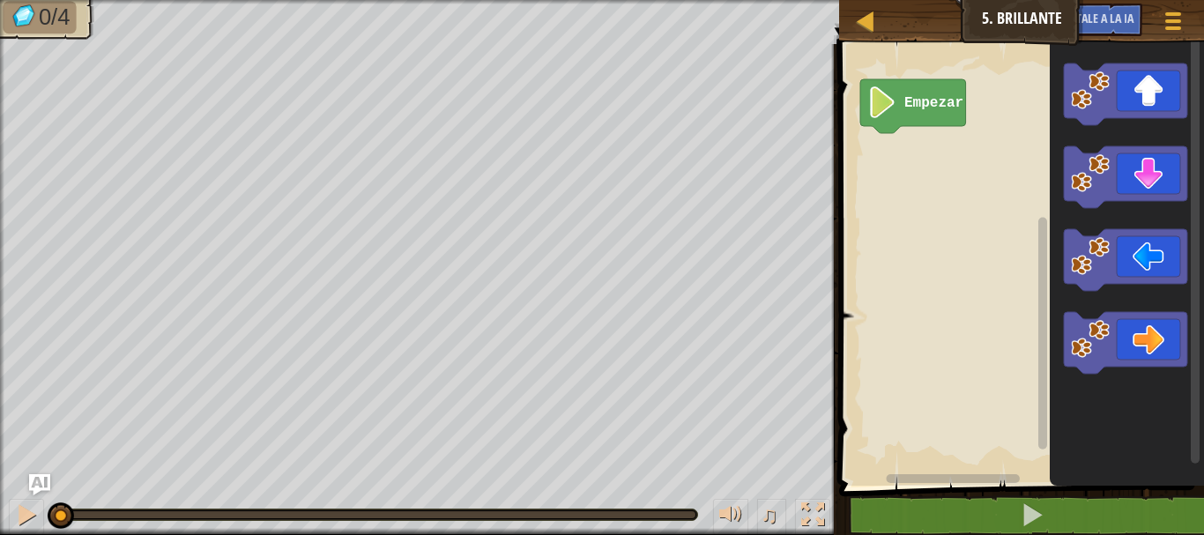
click at [531, 323] on div "Mapa Júnior 5. Brillante Menú del [DEMOGRAPHIC_DATA] [DEMOGRAPHIC_DATA]le a la …" at bounding box center [602, 267] width 1204 height 535
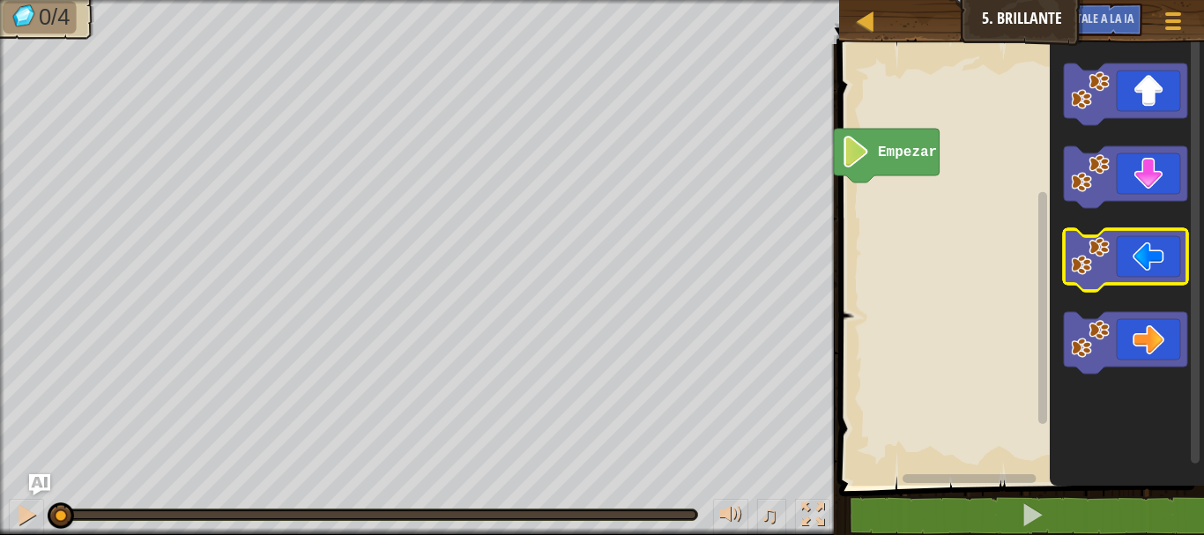
click at [1152, 258] on icon "Espacio de trabajo de Blockly" at bounding box center [1125, 260] width 123 height 62
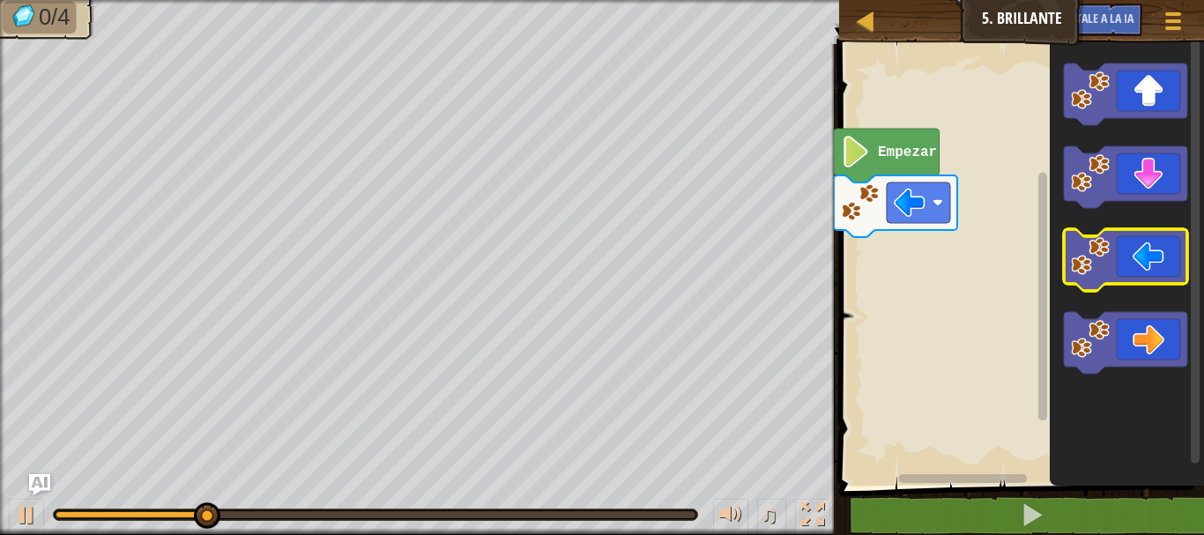
click at [1152, 258] on icon "Espacio de trabajo de Blockly" at bounding box center [1125, 260] width 123 height 62
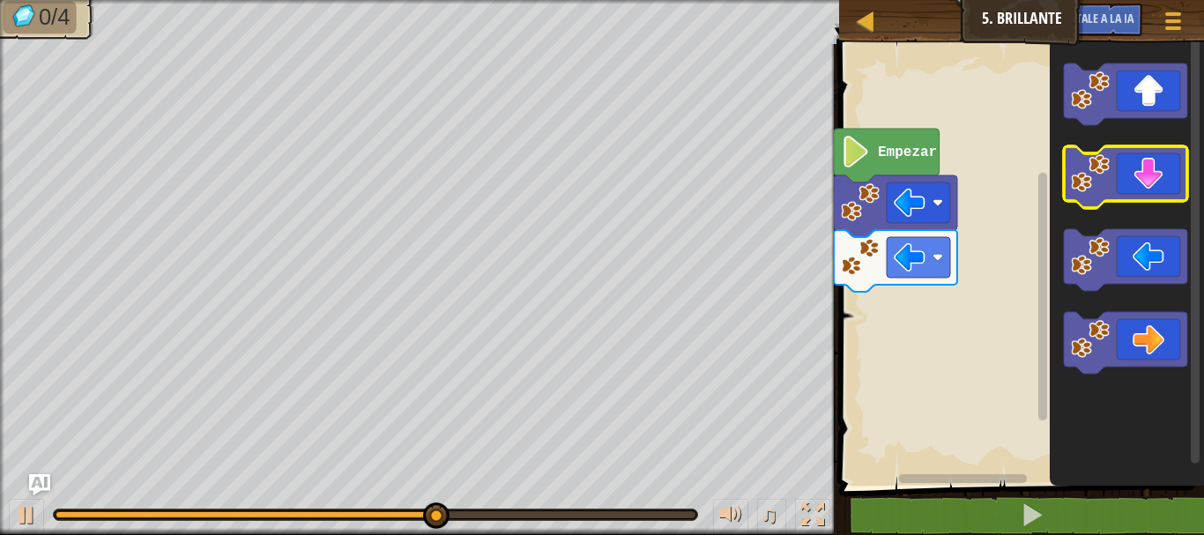
click at [1182, 171] on icon "Espacio de trabajo de Blockly" at bounding box center [1125, 177] width 123 height 62
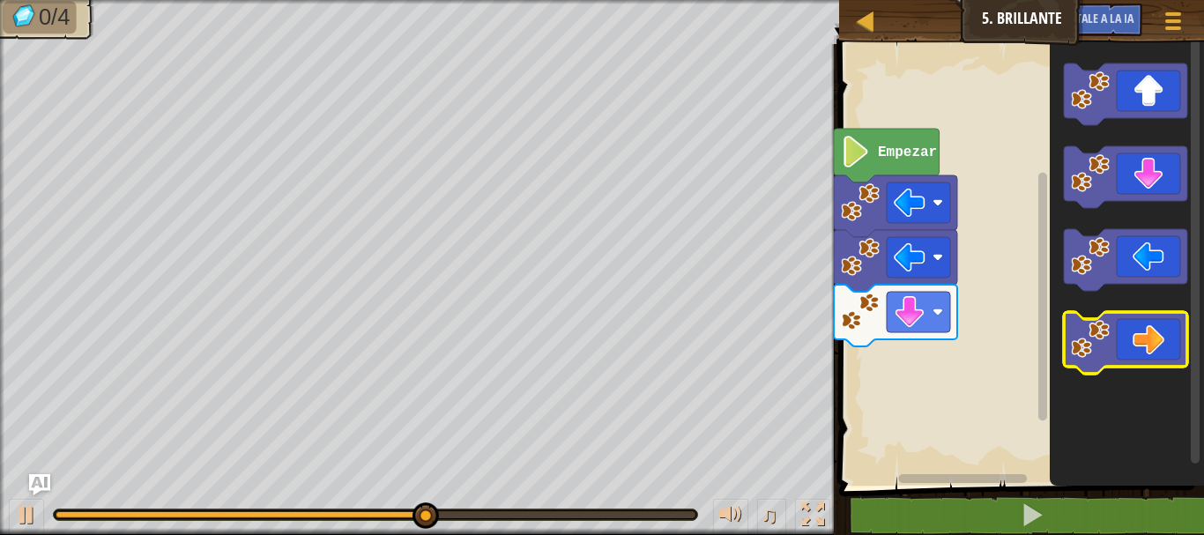
click at [1175, 333] on icon "Espacio de trabajo de Blockly" at bounding box center [1125, 343] width 123 height 62
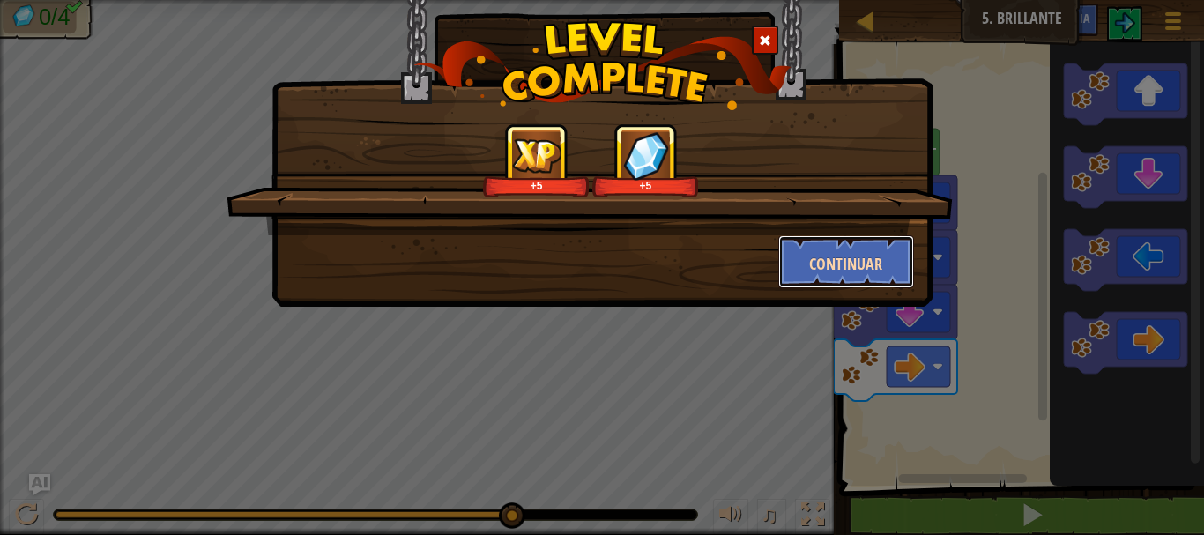
click at [866, 269] on font "Continuar" at bounding box center [845, 264] width 73 height 22
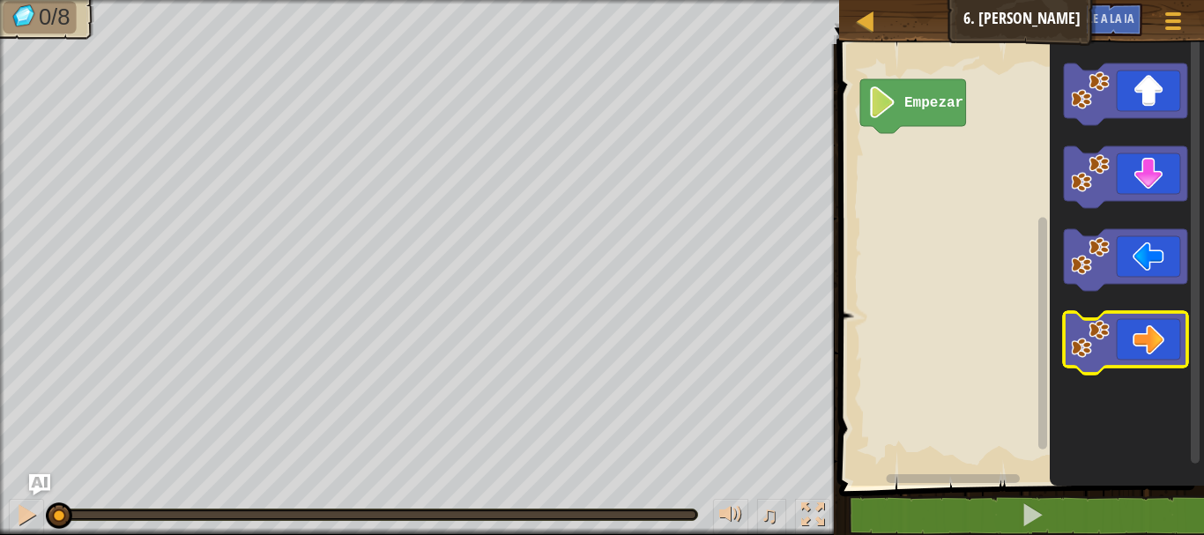
click at [1141, 338] on icon "Espacio de trabajo de Blockly" at bounding box center [1125, 343] width 123 height 62
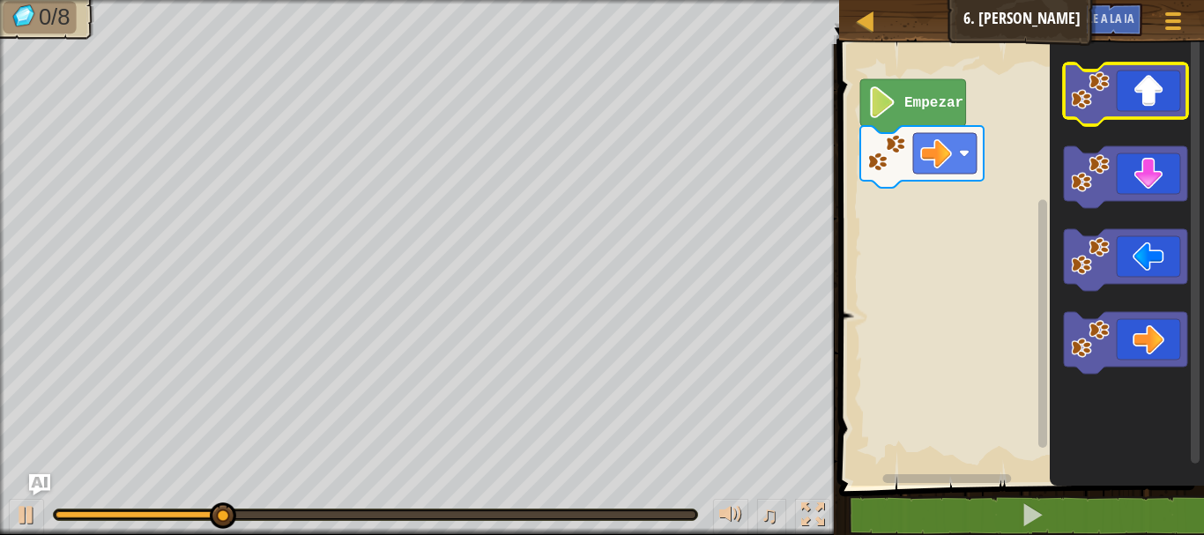
click at [1147, 92] on icon "Espacio de trabajo de Blockly" at bounding box center [1125, 94] width 123 height 62
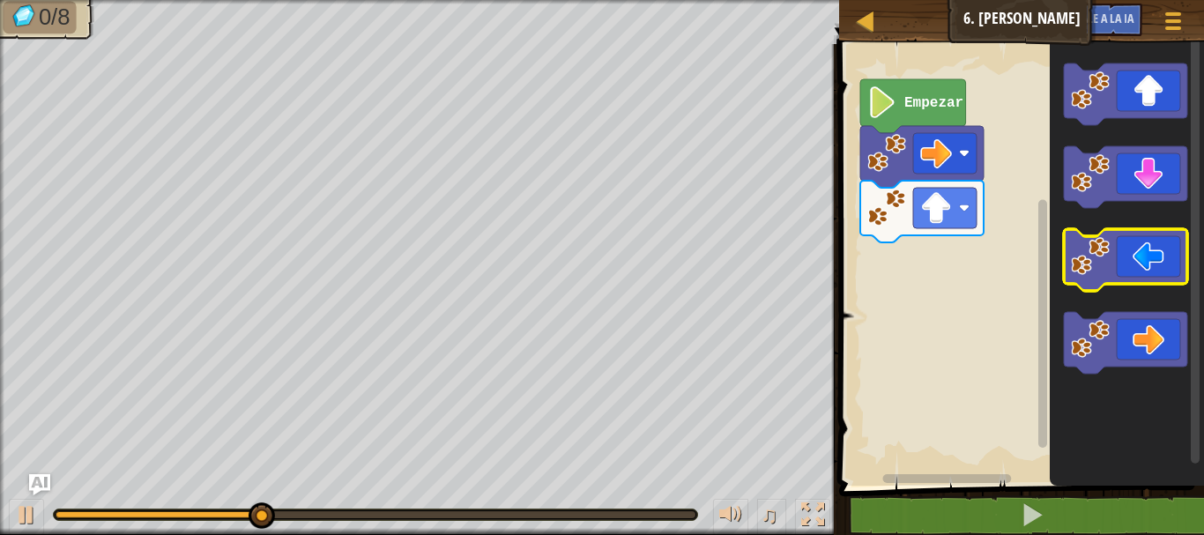
click at [1152, 265] on icon "Espacio de trabajo de Blockly" at bounding box center [1125, 260] width 123 height 62
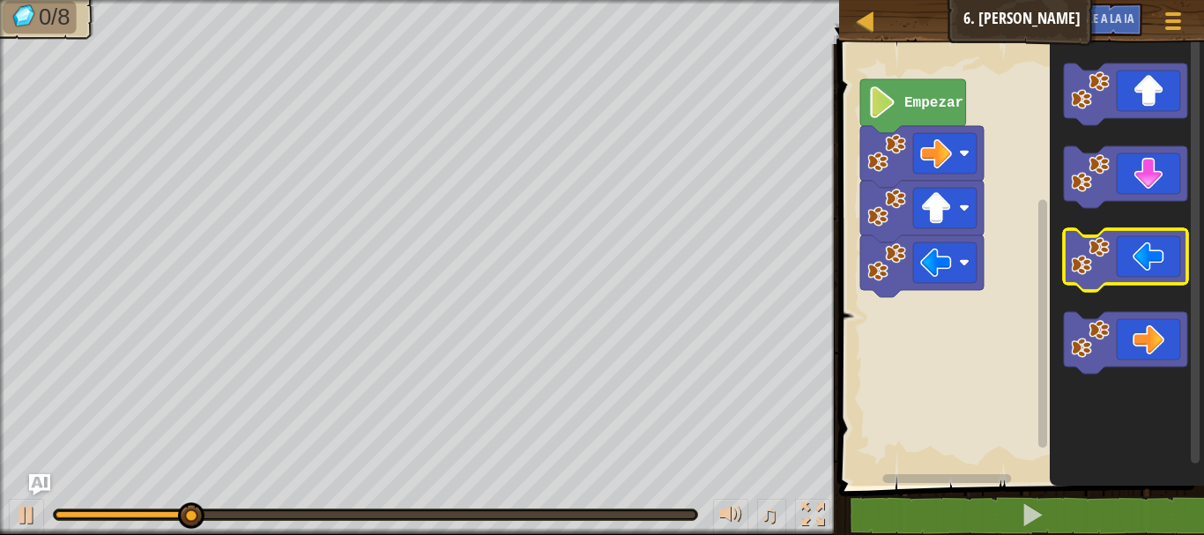
click at [1152, 265] on icon "Espacio de trabajo de Blockly" at bounding box center [1125, 260] width 123 height 62
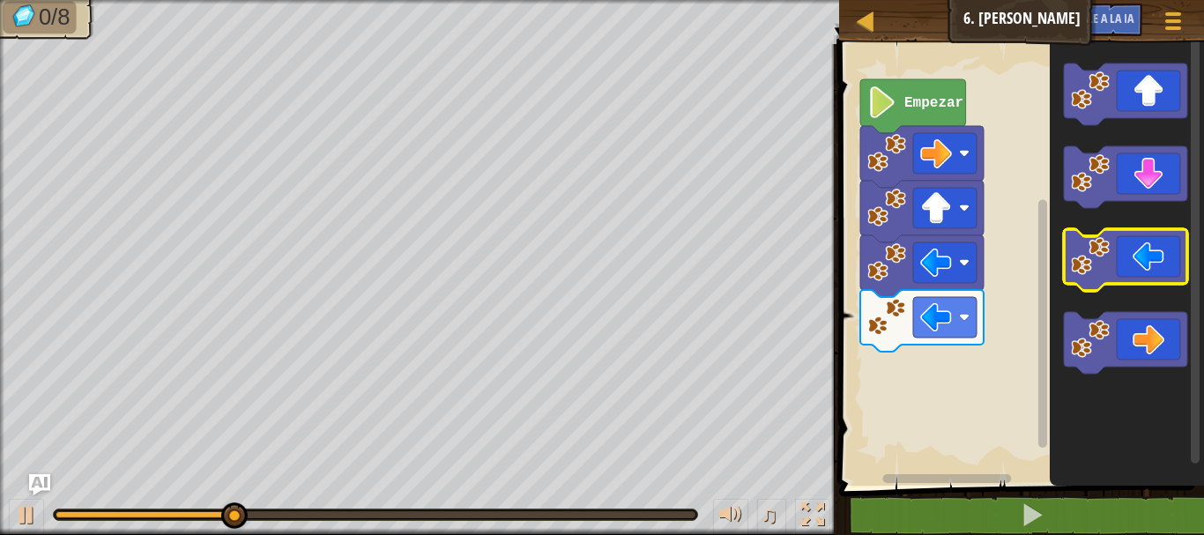
click at [1152, 265] on icon "Espacio de trabajo de Blockly" at bounding box center [1125, 260] width 123 height 62
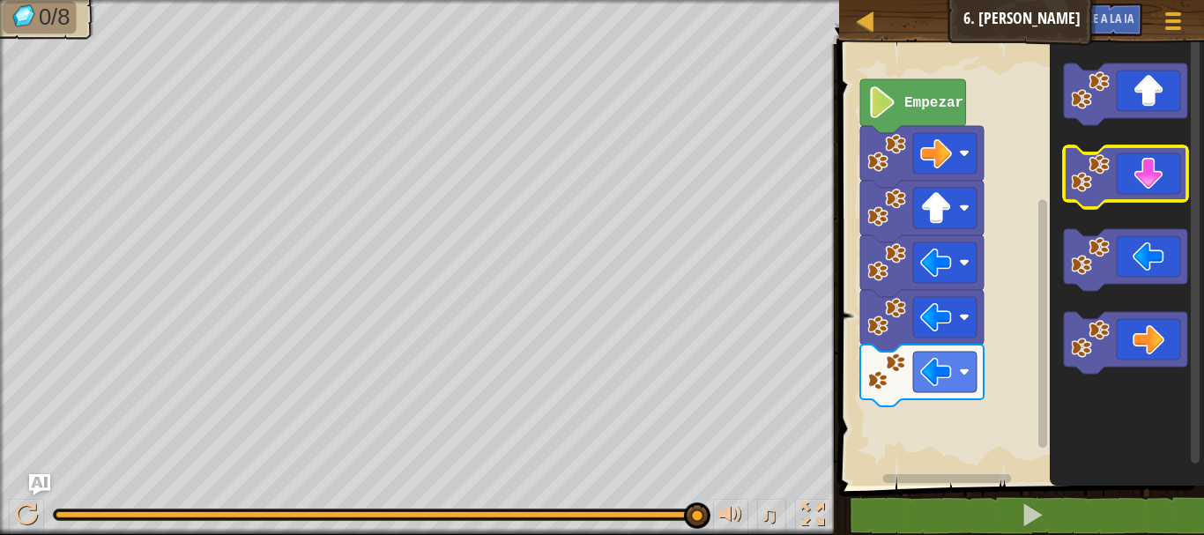
click at [1153, 201] on icon "Espacio de trabajo de Blockly" at bounding box center [1125, 177] width 123 height 62
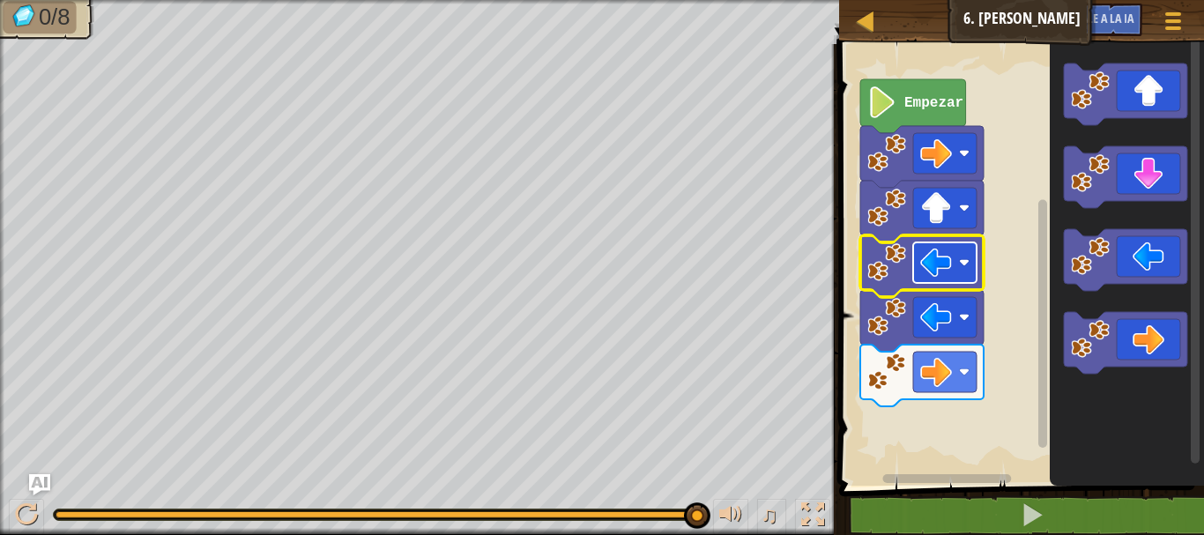
click at [937, 282] on rect "Espacio de trabajo de Blockly" at bounding box center [944, 262] width 63 height 41
click at [940, 279] on rect "Espacio de trabajo de Blockly" at bounding box center [944, 262] width 63 height 41
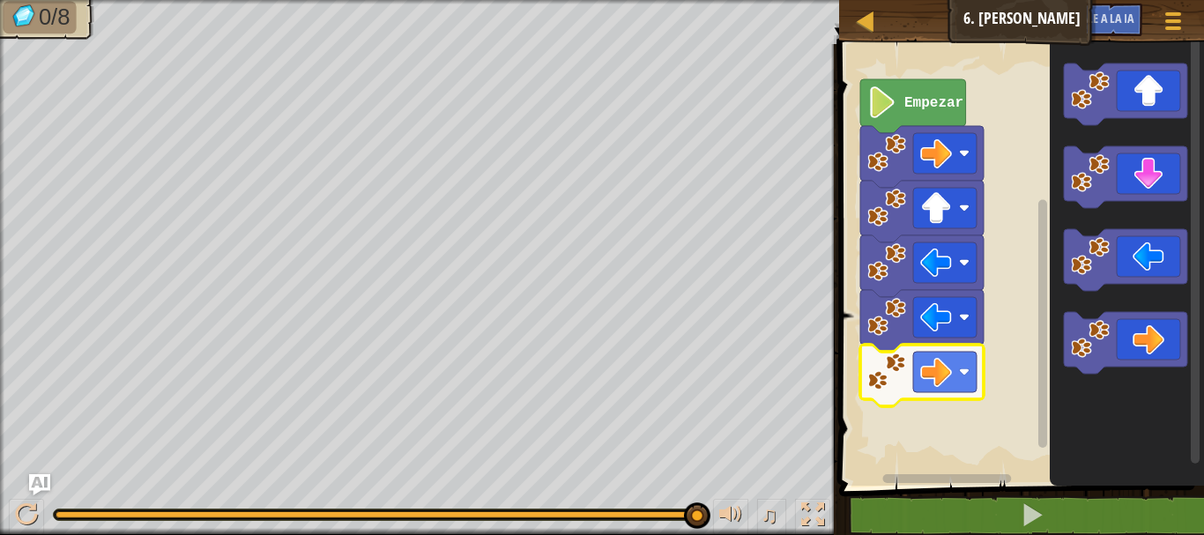
click at [886, 395] on icon "Espacio de trabajo de Blockly" at bounding box center [921, 376] width 123 height 62
click at [932, 379] on image "Espacio de trabajo de Blockly" at bounding box center [936, 372] width 32 height 32
click at [967, 252] on rect "Espacio de trabajo de Blockly" at bounding box center [944, 262] width 63 height 41
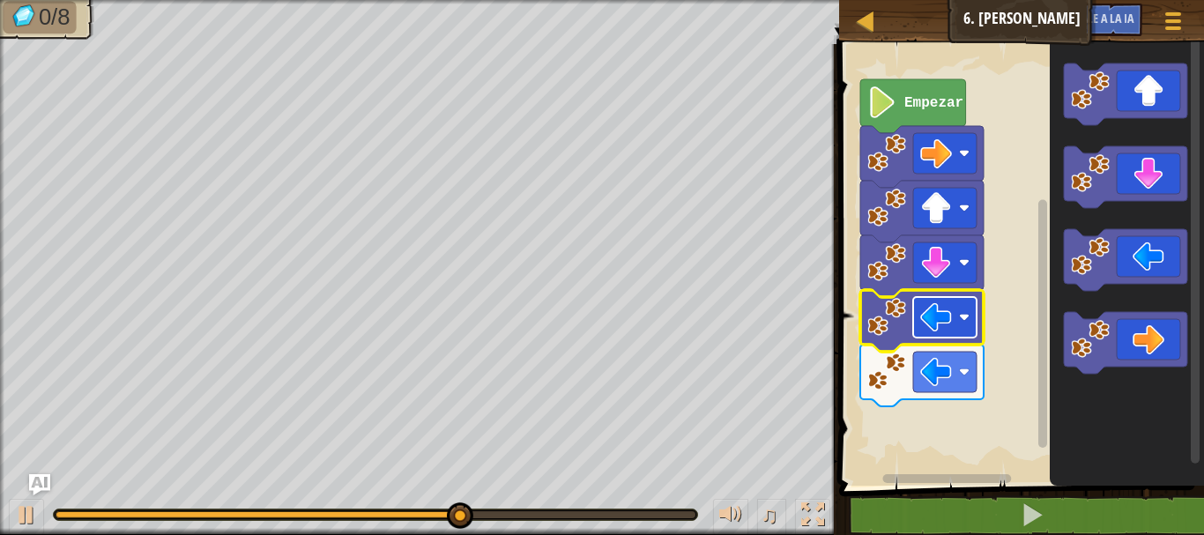
click at [954, 324] on rect "Espacio de trabajo de Blockly" at bounding box center [944, 317] width 63 height 41
click at [960, 329] on rect "Espacio de trabajo de Blockly" at bounding box center [944, 317] width 63 height 41
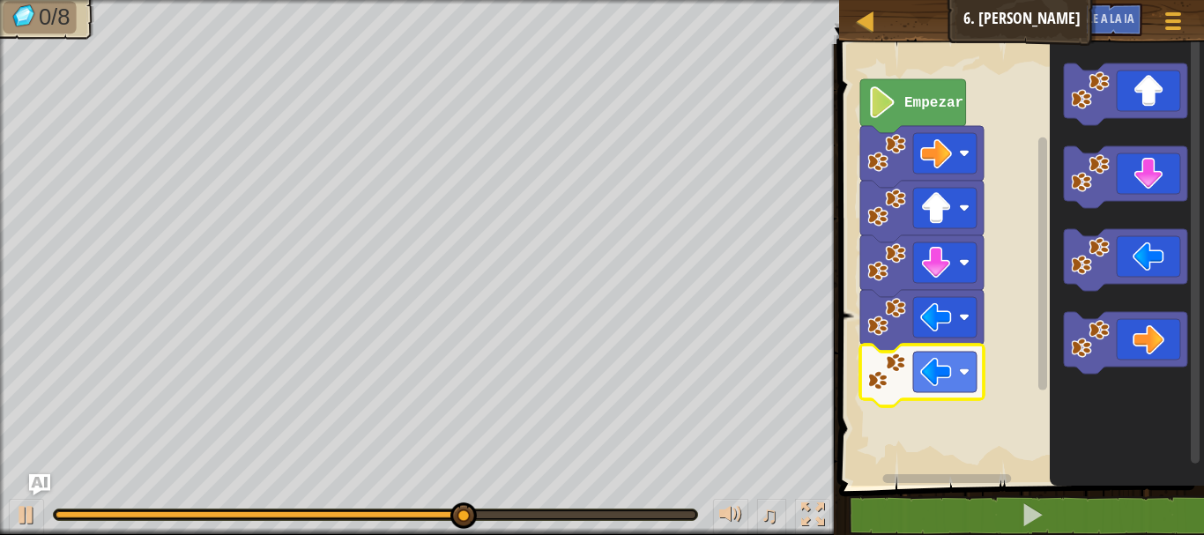
click at [956, 358] on rect "Espacio de trabajo de Blockly" at bounding box center [944, 372] width 63 height 41
click at [964, 368] on image "Espacio de trabajo de Blockly" at bounding box center [964, 372] width 11 height 11
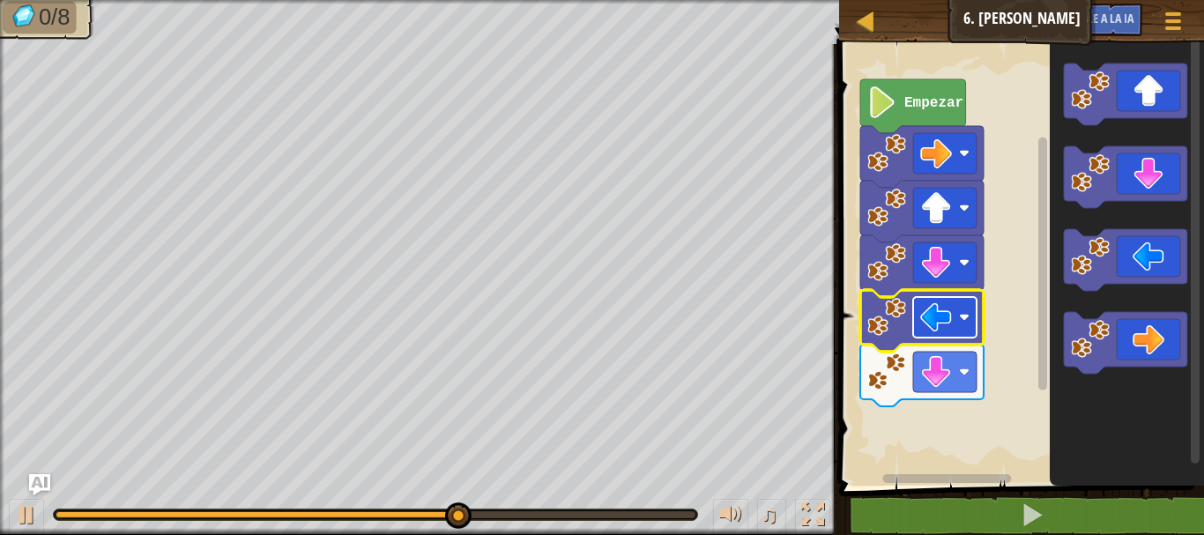
click at [942, 316] on image "Espacio de trabajo de Blockly" at bounding box center [936, 318] width 32 height 32
click at [970, 322] on image "Espacio de trabajo de Blockly" at bounding box center [964, 317] width 11 height 11
click at [962, 324] on rect "Espacio de trabajo de Blockly" at bounding box center [944, 317] width 63 height 41
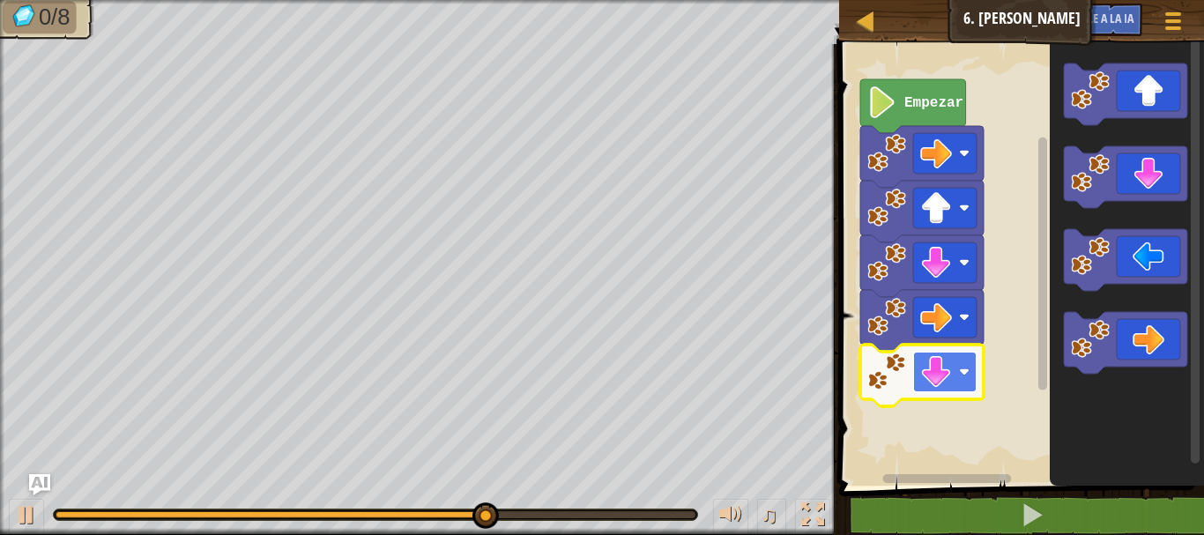
click at [957, 355] on rect "Espacio de trabajo de Blockly" at bounding box center [944, 372] width 63 height 41
click at [951, 97] on text "Empezar" at bounding box center [934, 103] width 59 height 16
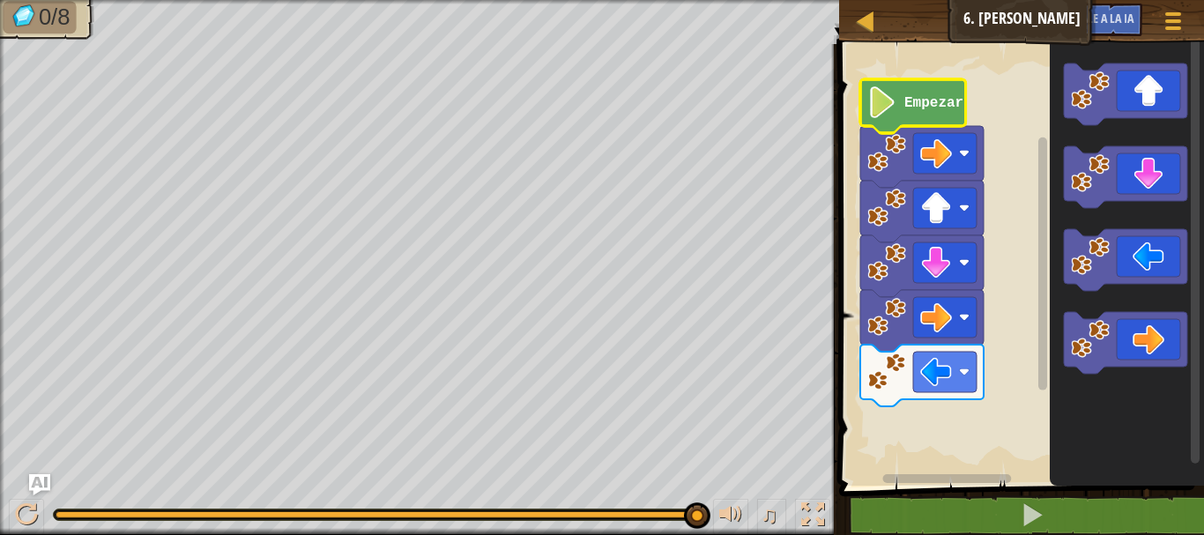
click at [951, 97] on text "Empezar" at bounding box center [934, 103] width 59 height 16
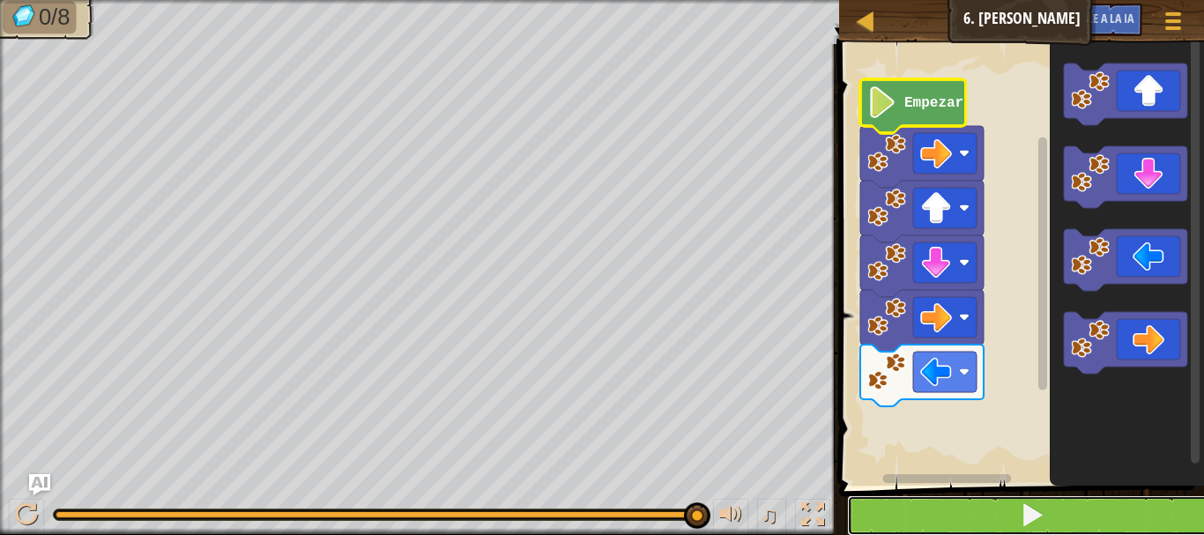
click at [1013, 497] on button at bounding box center [1032, 515] width 370 height 41
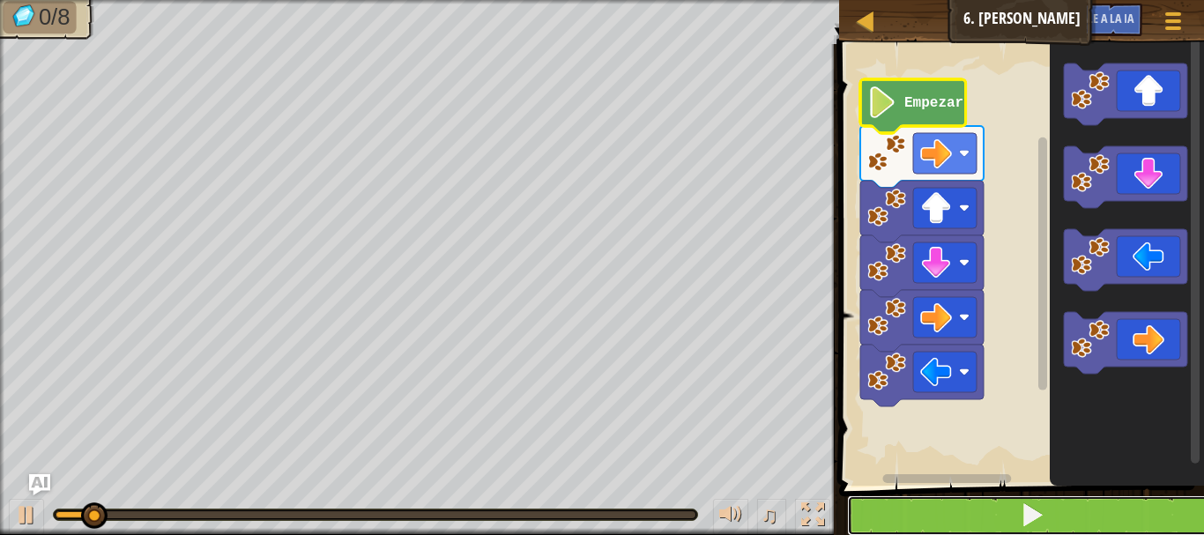
click at [1013, 497] on button at bounding box center [1032, 515] width 370 height 41
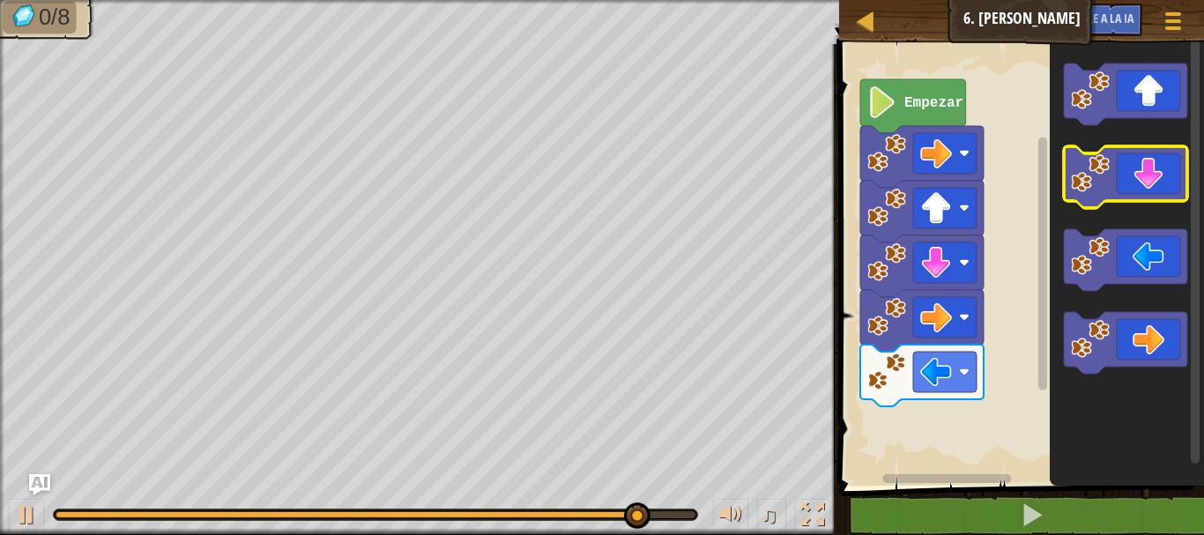
click at [1165, 153] on icon "Espacio de trabajo de Blockly" at bounding box center [1125, 177] width 123 height 62
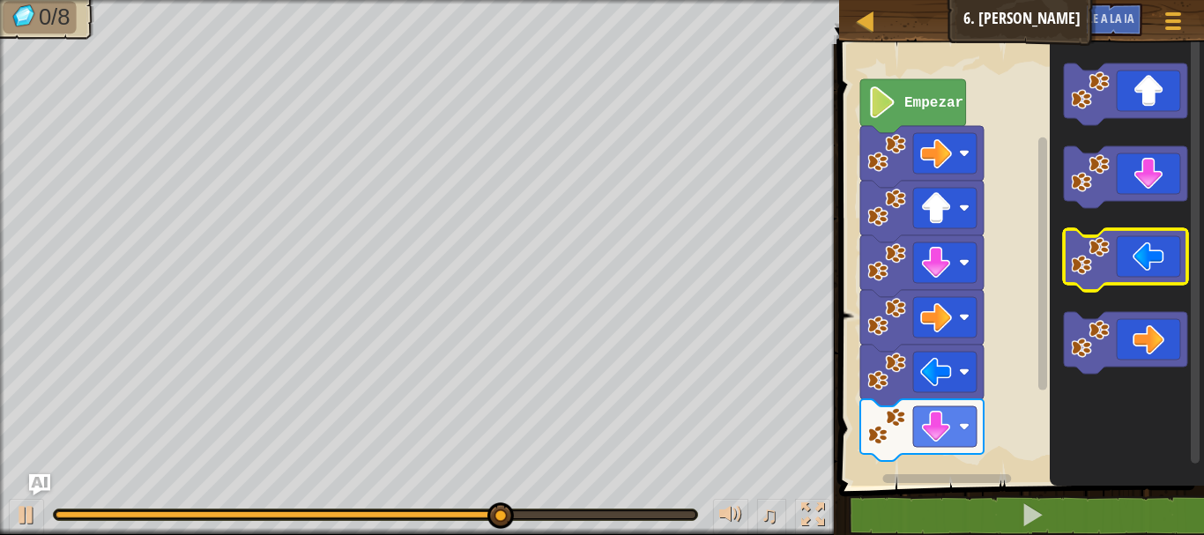
click at [1137, 257] on icon "Espacio de trabajo de Blockly" at bounding box center [1125, 260] width 123 height 62
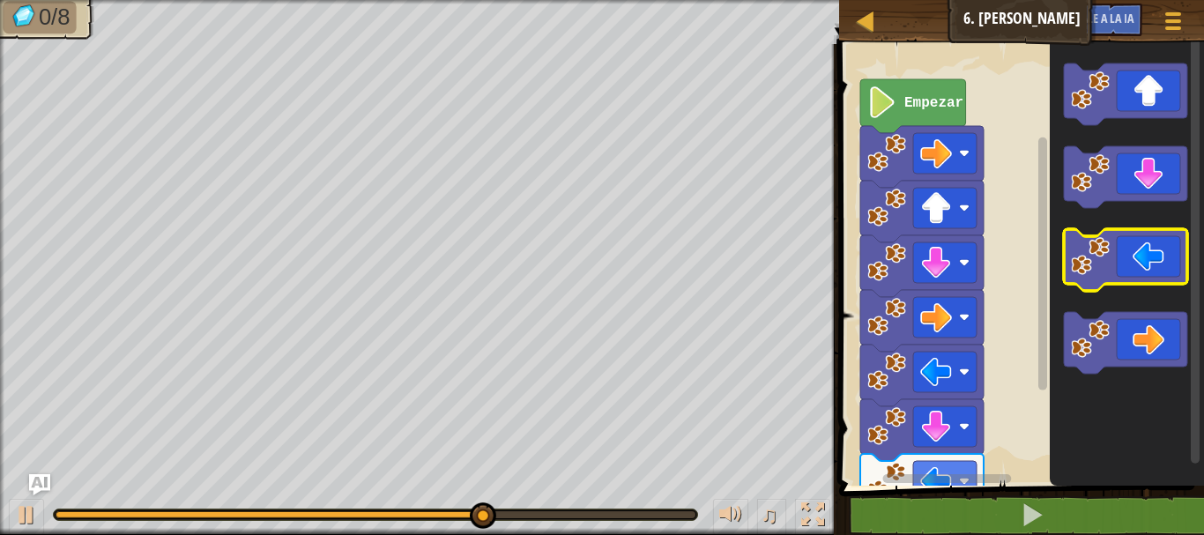
click at [1137, 257] on icon "Espacio de trabajo de Blockly" at bounding box center [1125, 260] width 123 height 62
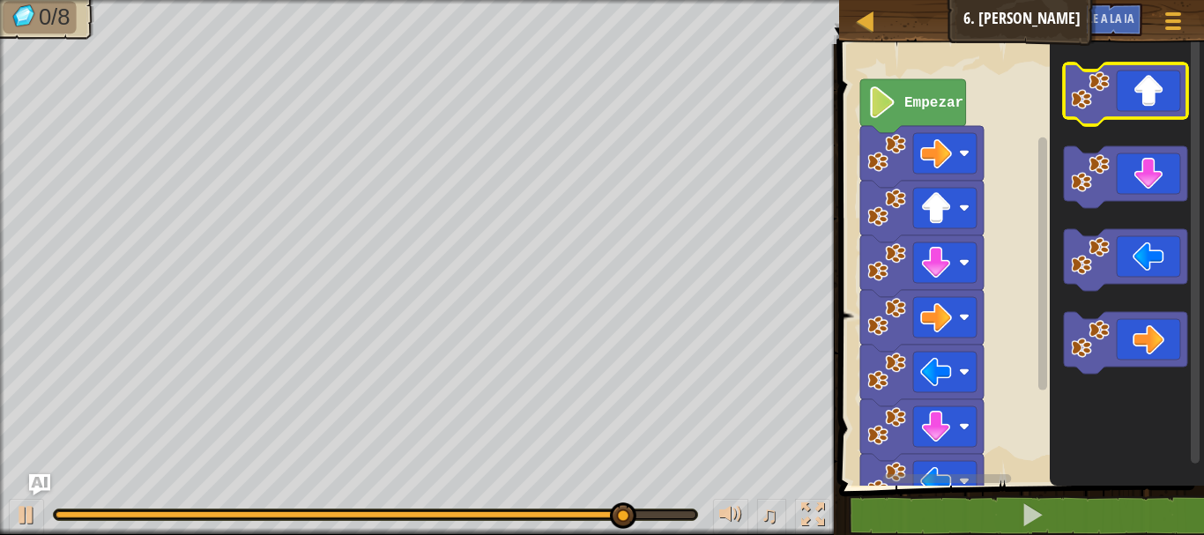
click at [1147, 111] on icon "Espacio de trabajo de Blockly" at bounding box center [1125, 94] width 123 height 62
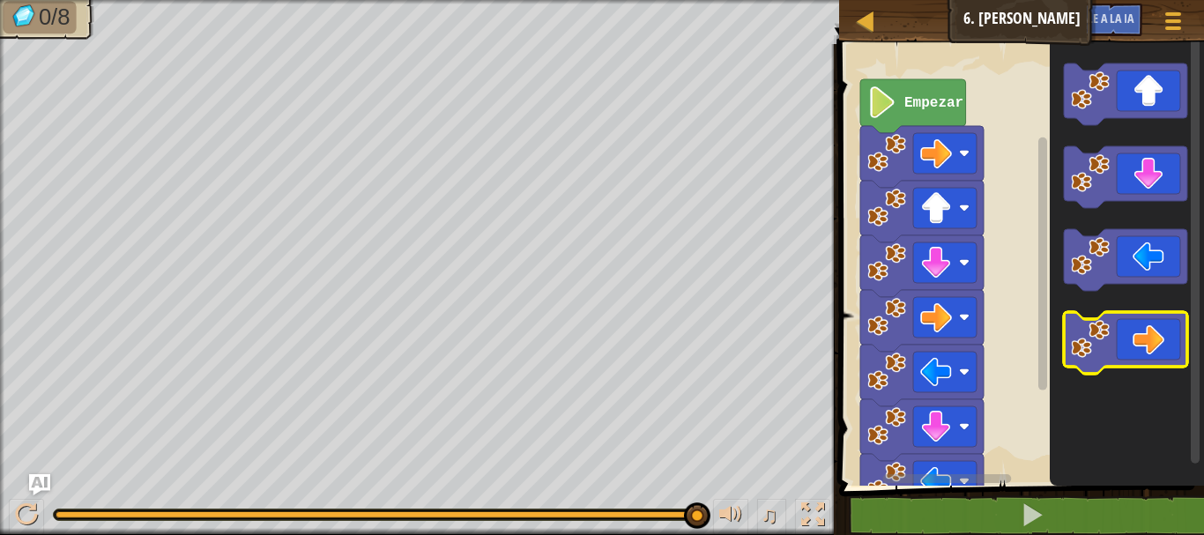
click at [1165, 346] on icon "Espacio de trabajo de Blockly" at bounding box center [1125, 343] width 123 height 62
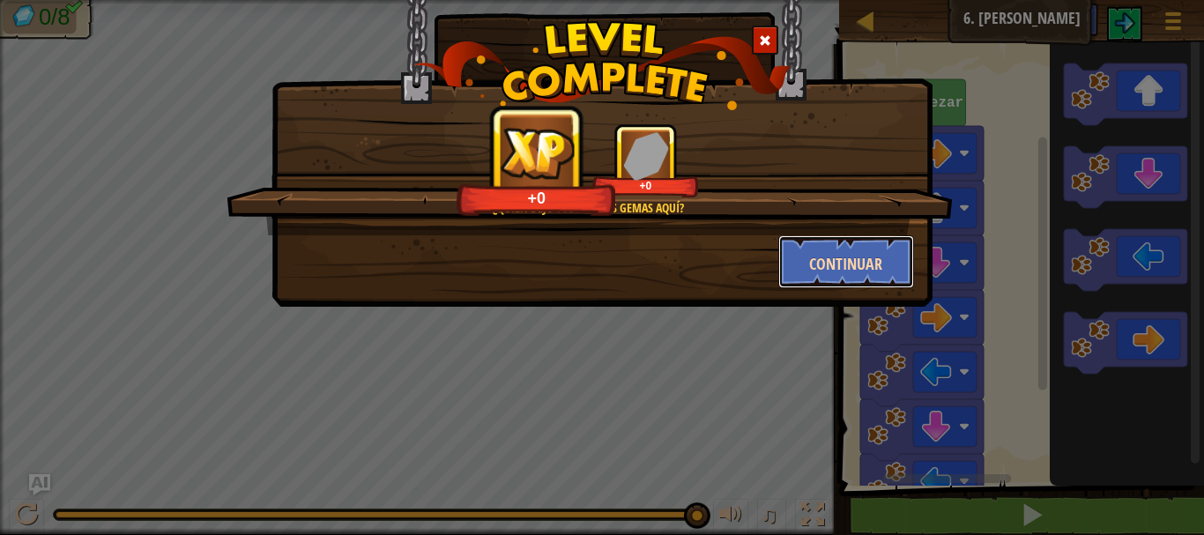
click at [898, 266] on button "Continuar" at bounding box center [846, 261] width 137 height 53
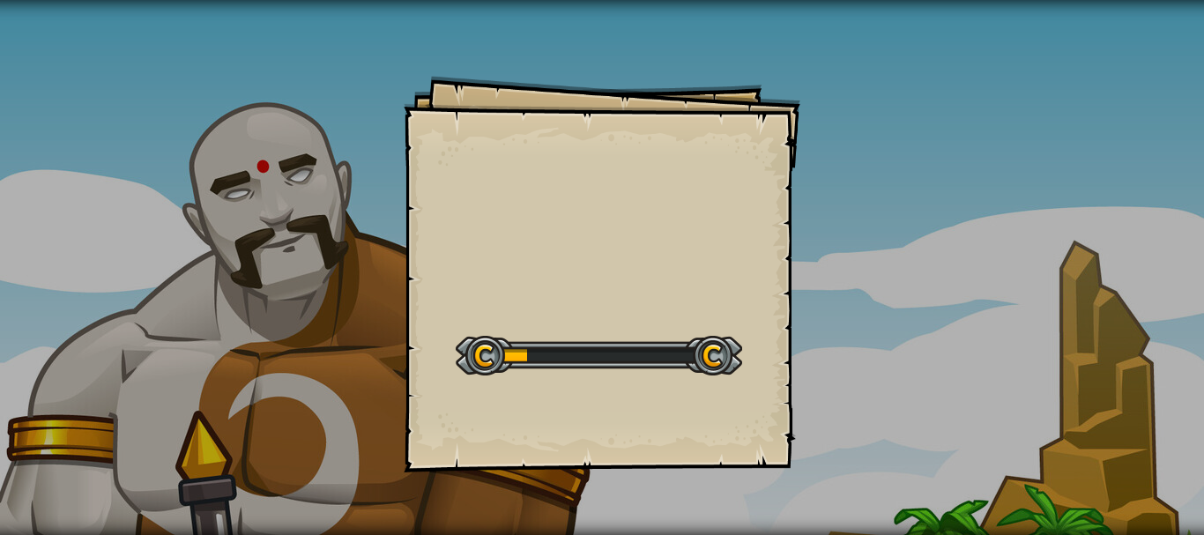
click at [898, 266] on div "Goals Start Level Error cargando del servidor Necesitas una suscripción para ju…" at bounding box center [602, 267] width 1204 height 535
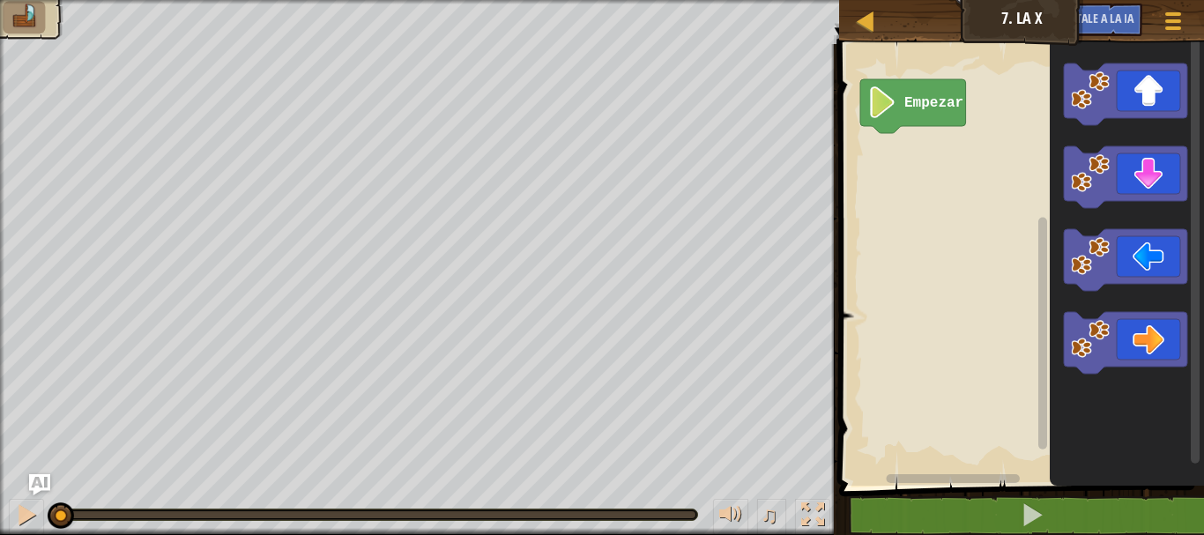
click at [922, 111] on icon "Espacio de trabajo de Blockly" at bounding box center [913, 106] width 106 height 54
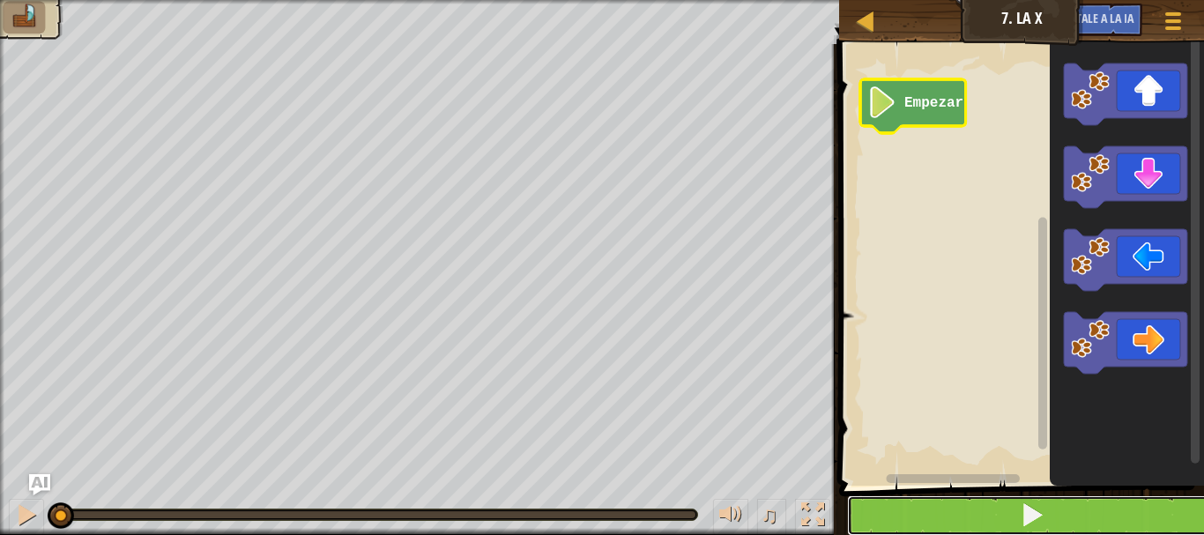
click at [1028, 511] on span at bounding box center [1032, 515] width 25 height 25
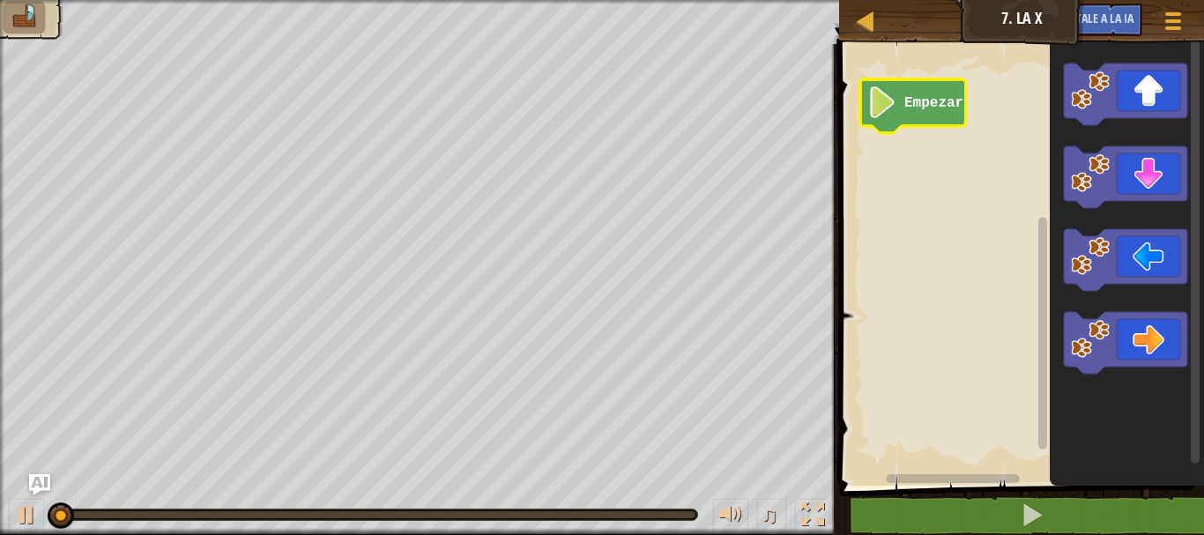
click at [1120, 326] on icon "Espacio de trabajo de Blockly" at bounding box center [1125, 343] width 123 height 62
click at [913, 133] on rect "Espacio de trabajo de Blockly" at bounding box center [1019, 260] width 370 height 450
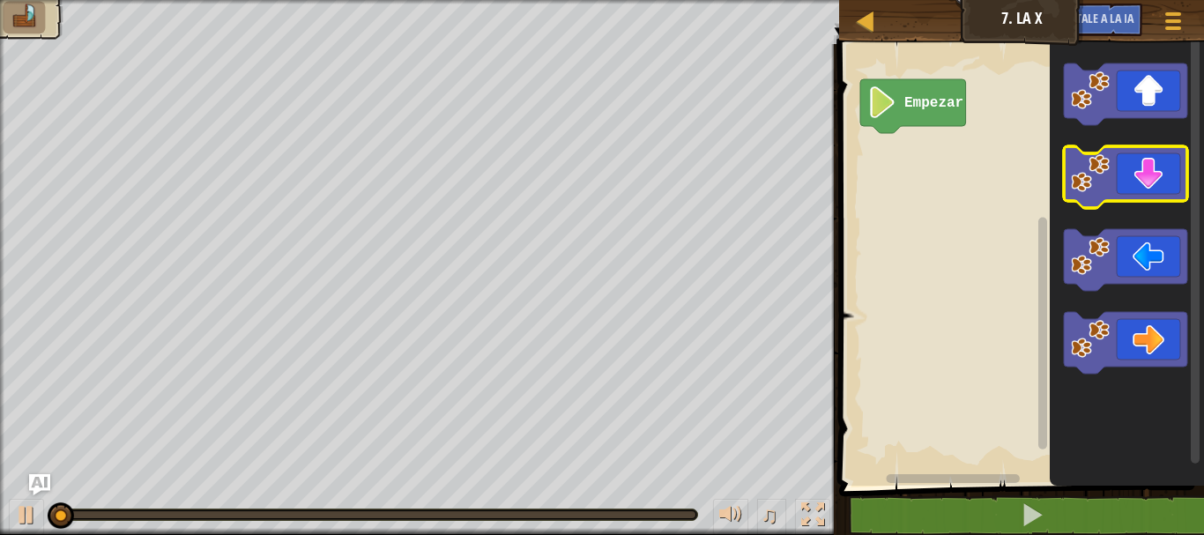
click at [1073, 149] on icon "Espacio de trabajo de Blockly" at bounding box center [1125, 177] width 123 height 62
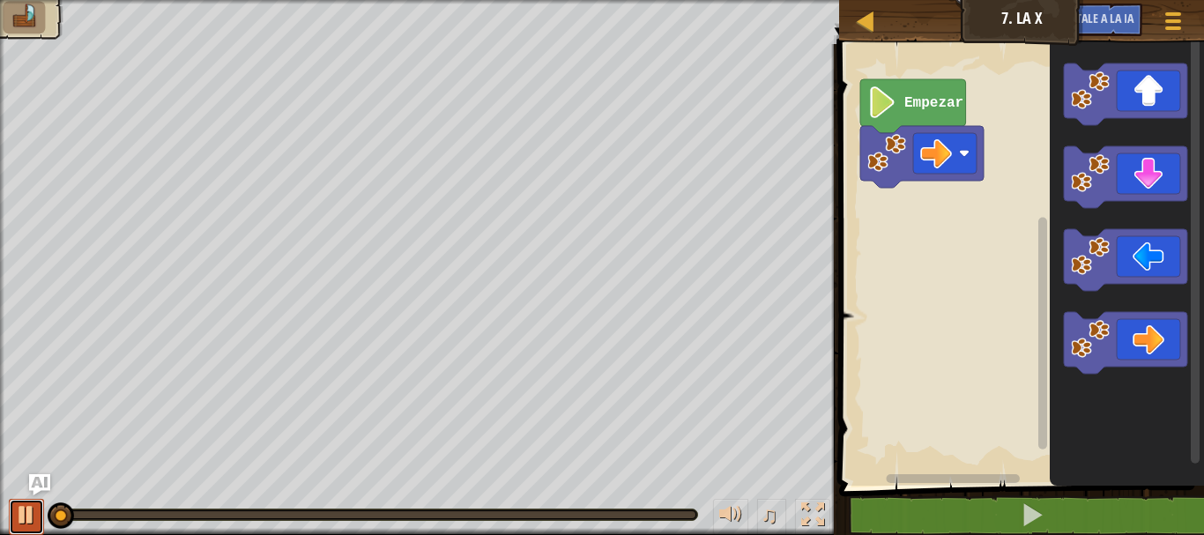
click at [22, 514] on div at bounding box center [26, 514] width 23 height 23
